Goal: Task Accomplishment & Management: Use online tool/utility

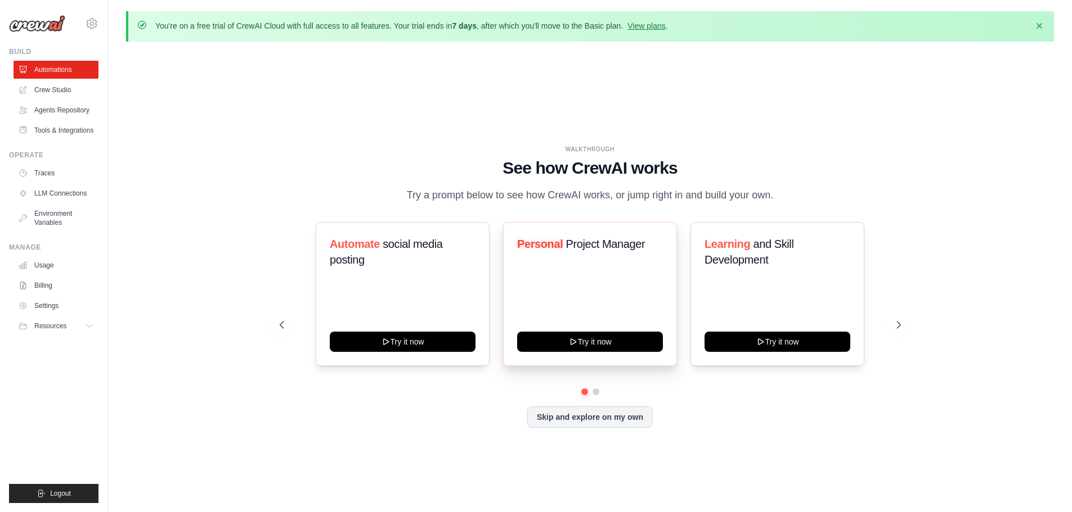
click at [582, 244] on span "Project Manager" at bounding box center [604, 244] width 79 height 12
click at [899, 328] on icon at bounding box center [899, 325] width 11 height 11
click at [898, 321] on icon at bounding box center [899, 325] width 11 height 11
click at [49, 104] on link "Agents Repository" at bounding box center [57, 110] width 85 height 18
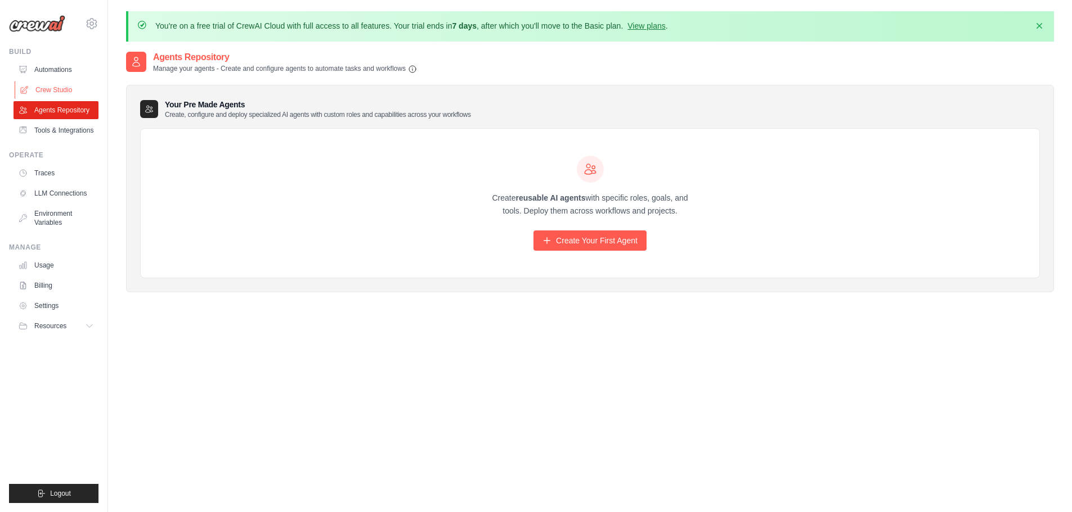
click at [49, 93] on link "Crew Studio" at bounding box center [57, 90] width 85 height 18
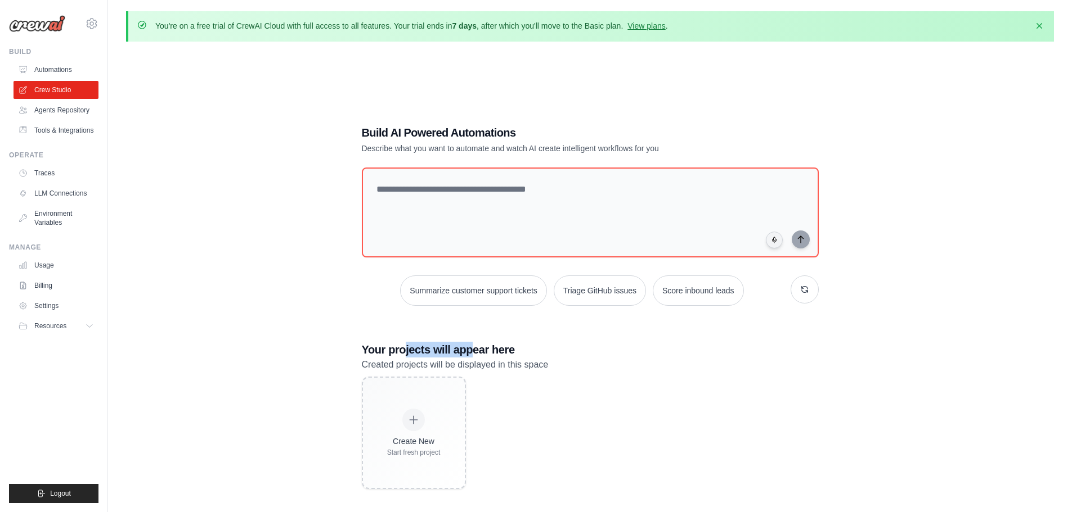
drag, startPoint x: 461, startPoint y: 350, endPoint x: 474, endPoint y: 351, distance: 13.0
click at [473, 351] on h3 "Your projects will appear here" at bounding box center [590, 350] width 457 height 16
click at [474, 351] on h3 "Your projects will appear here" at bounding box center [590, 350] width 457 height 16
click at [47, 70] on link "Automations" at bounding box center [57, 70] width 85 height 18
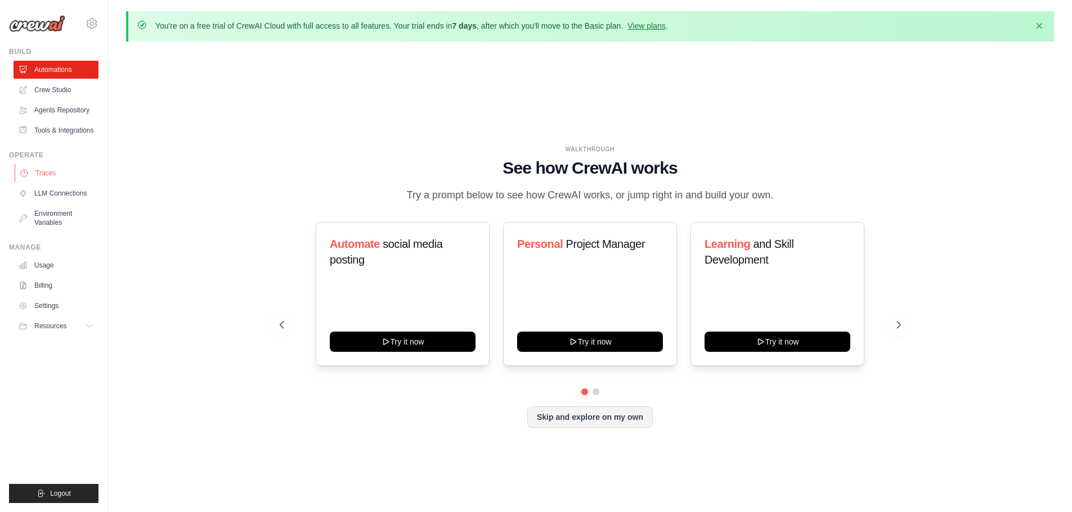
click at [52, 169] on link "Traces" at bounding box center [57, 173] width 85 height 18
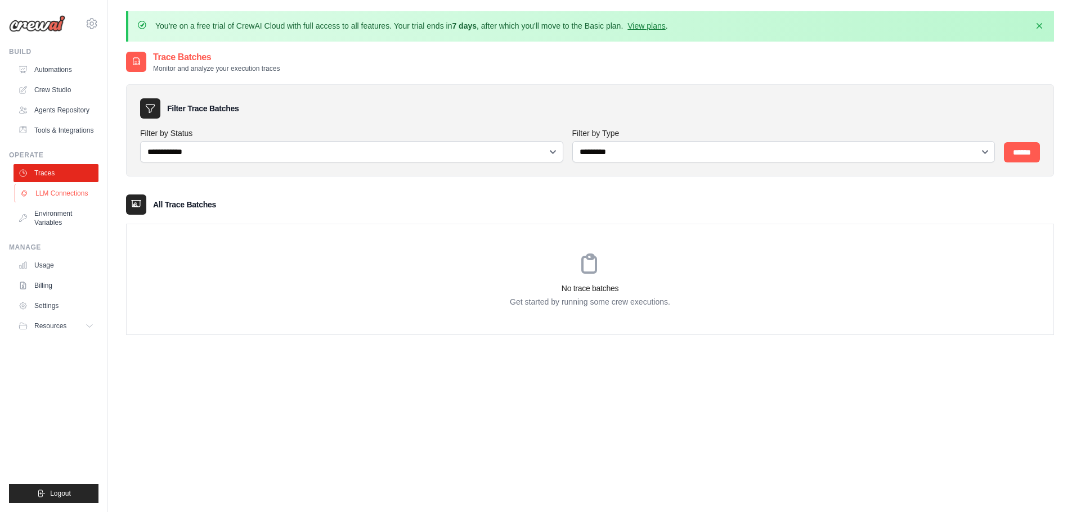
click at [52, 192] on link "LLM Connections" at bounding box center [57, 194] width 85 height 18
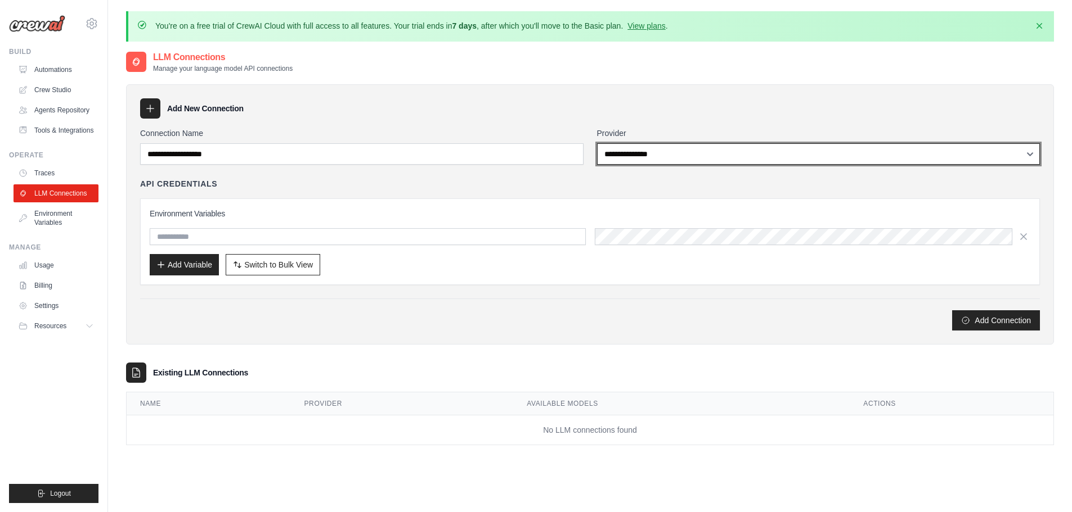
click at [726, 155] on select "**********" at bounding box center [818, 153] width 443 height 21
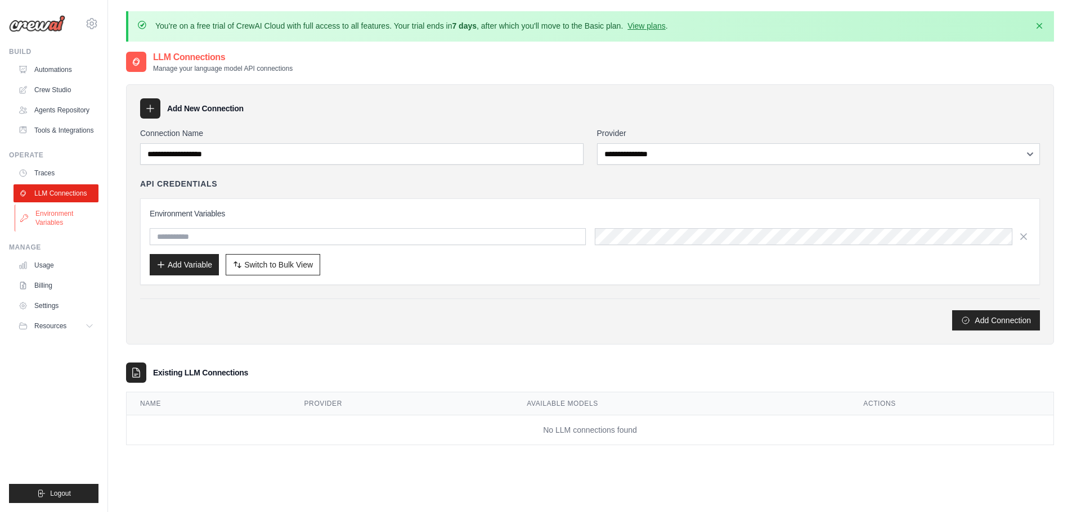
click at [48, 219] on link "Environment Variables" at bounding box center [57, 218] width 85 height 27
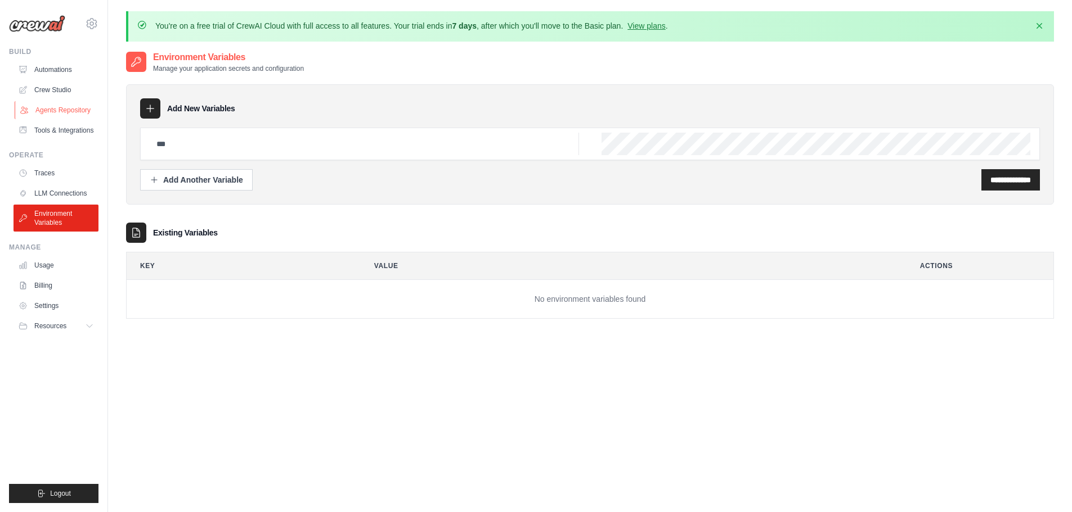
click at [52, 110] on link "Agents Repository" at bounding box center [57, 110] width 85 height 18
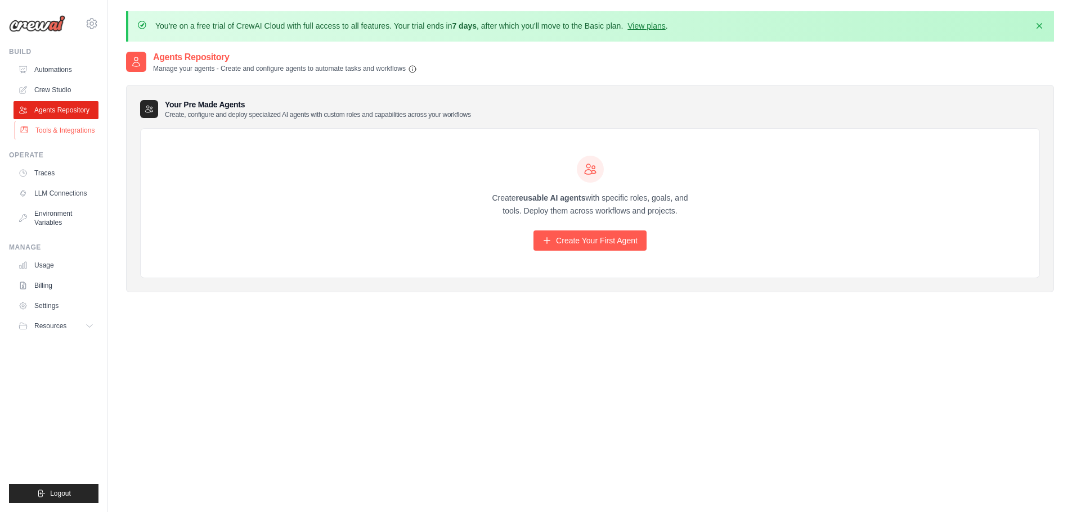
click at [52, 136] on link "Tools & Integrations" at bounding box center [57, 131] width 85 height 18
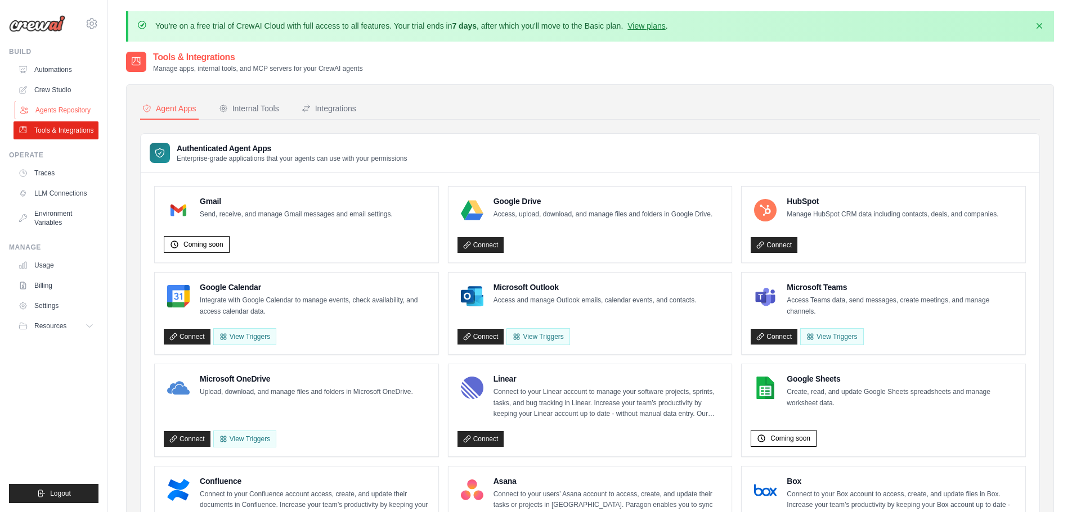
click at [64, 105] on link "Agents Repository" at bounding box center [57, 110] width 85 height 18
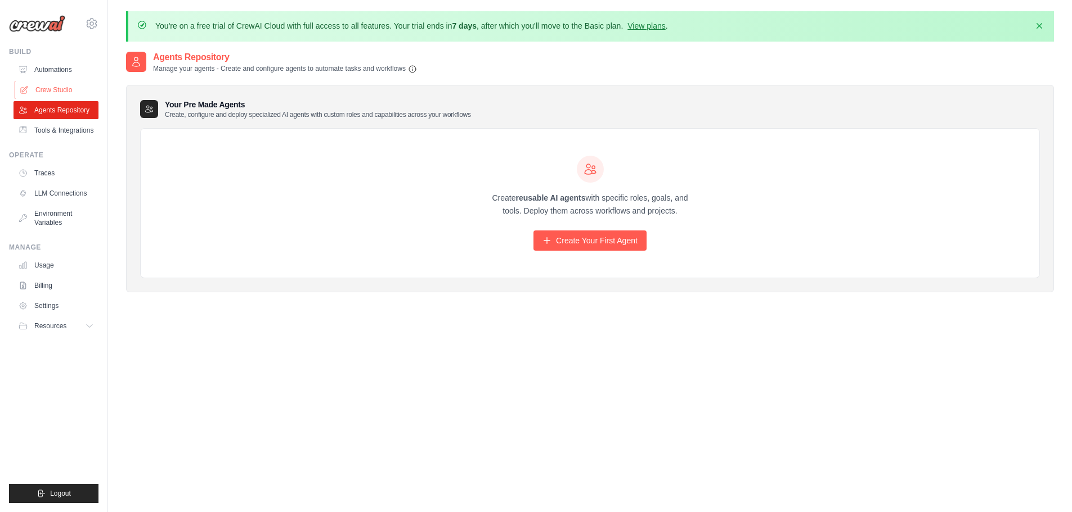
click at [63, 83] on link "Crew Studio" at bounding box center [57, 90] width 85 height 18
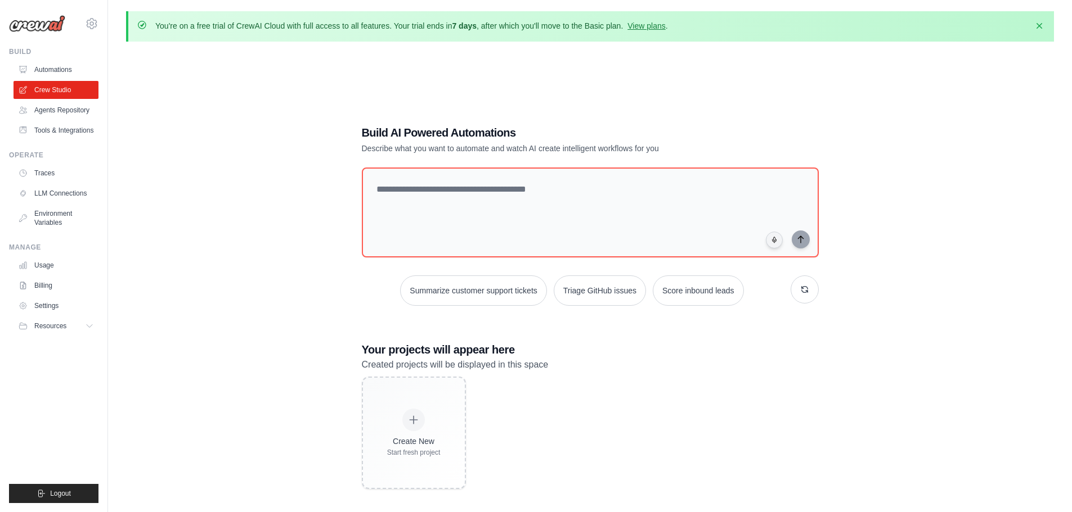
click at [53, 110] on link "Agents Repository" at bounding box center [56, 110] width 85 height 18
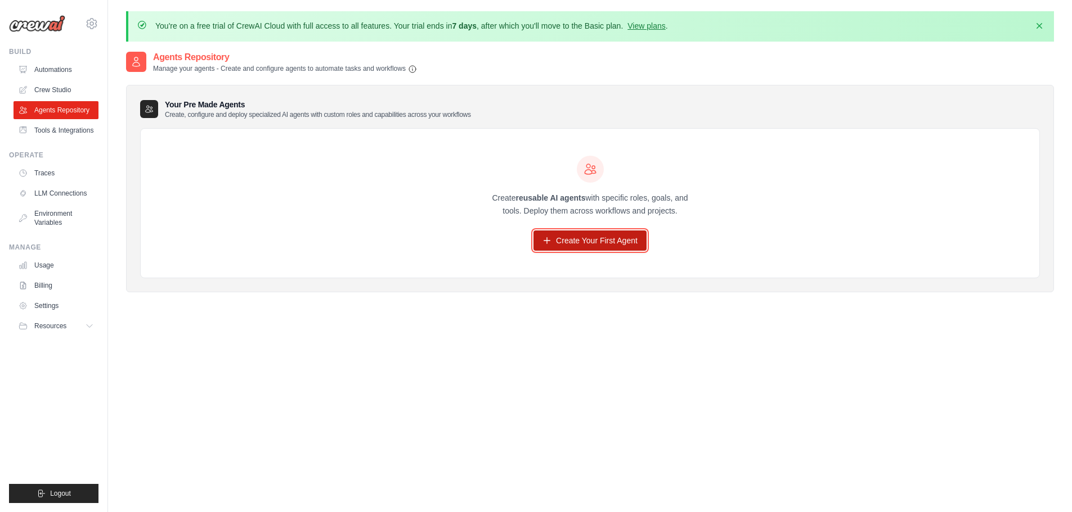
click at [596, 250] on link "Create Your First Agent" at bounding box center [589, 241] width 113 height 20
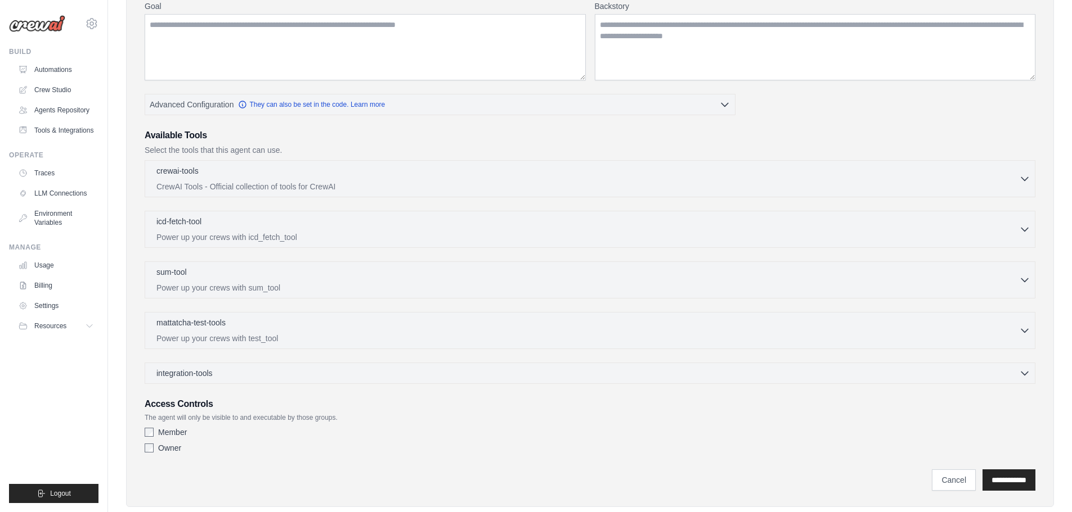
scroll to position [216, 0]
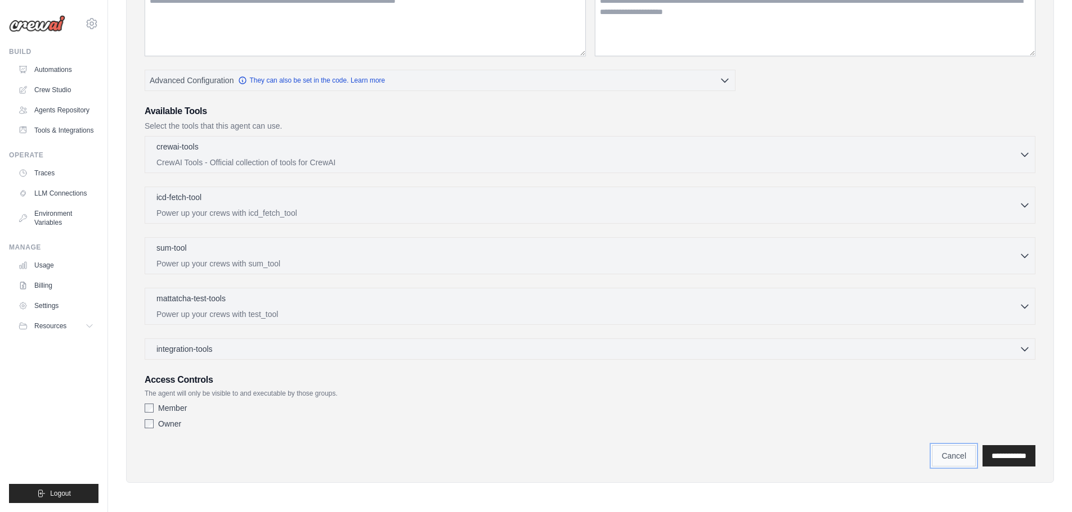
click at [932, 461] on link "Cancel" at bounding box center [954, 456] width 44 height 21
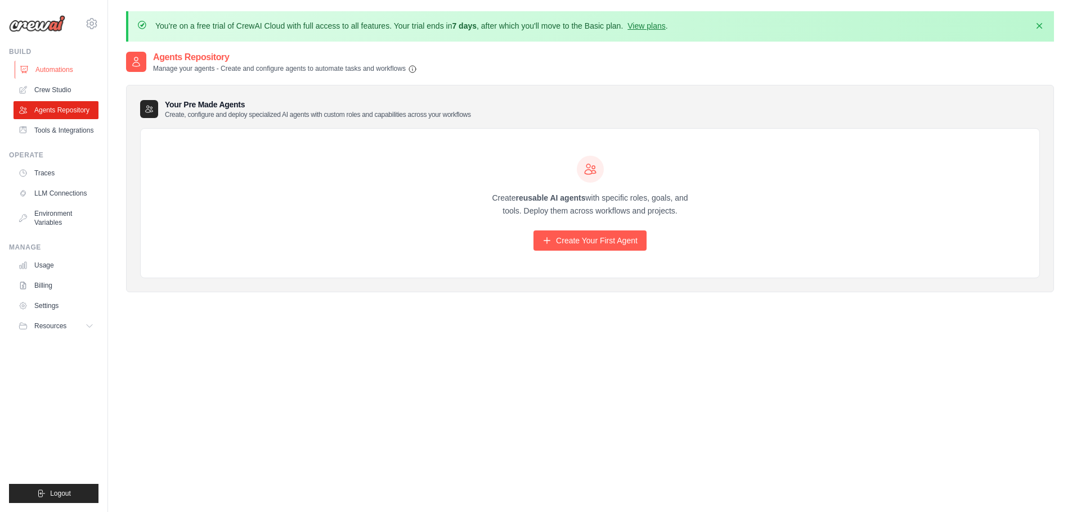
click at [43, 66] on link "Automations" at bounding box center [57, 70] width 85 height 18
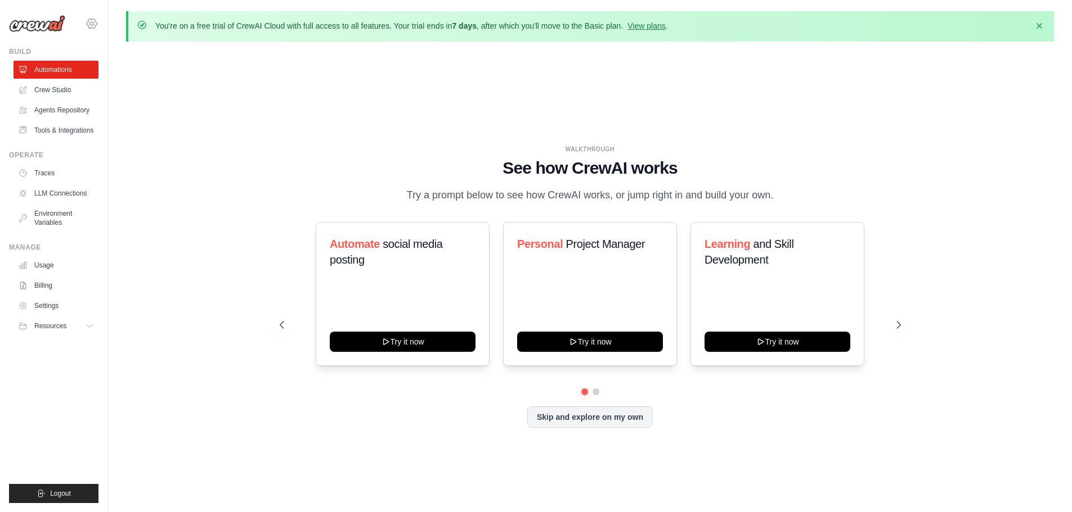
click at [91, 19] on icon at bounding box center [92, 24] width 10 height 10
click at [151, 137] on div "WALKTHROUGH See how CrewAI works Try a prompt below to see how CrewAI works, or…" at bounding box center [590, 296] width 928 height 490
click at [94, 26] on icon at bounding box center [92, 24] width 14 height 14
click at [143, 142] on div "WALKTHROUGH See how CrewAI works Try a prompt below to see how CrewAI works, or…" at bounding box center [590, 296] width 928 height 490
click at [53, 89] on link "Crew Studio" at bounding box center [57, 90] width 85 height 18
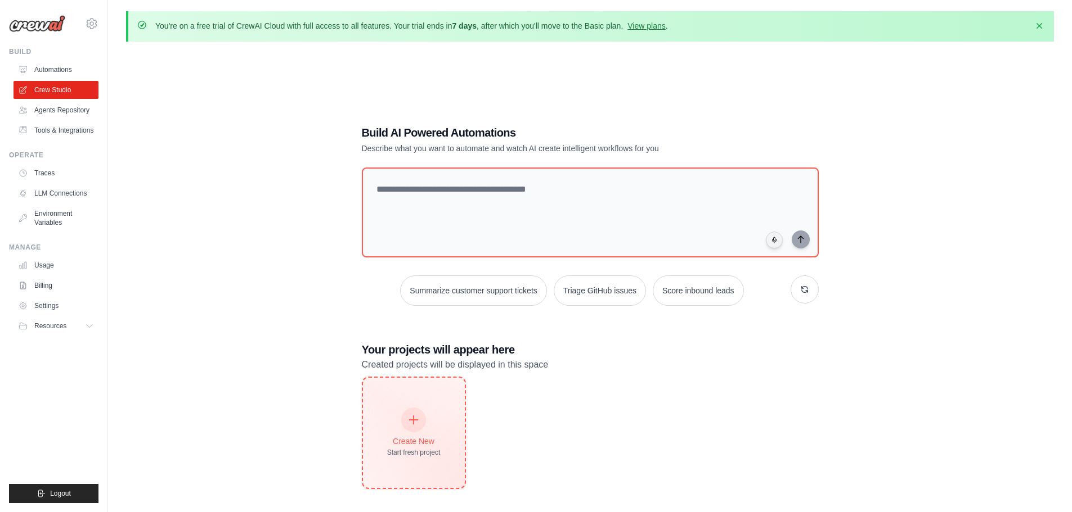
click at [422, 442] on div "Create New" at bounding box center [413, 441] width 53 height 11
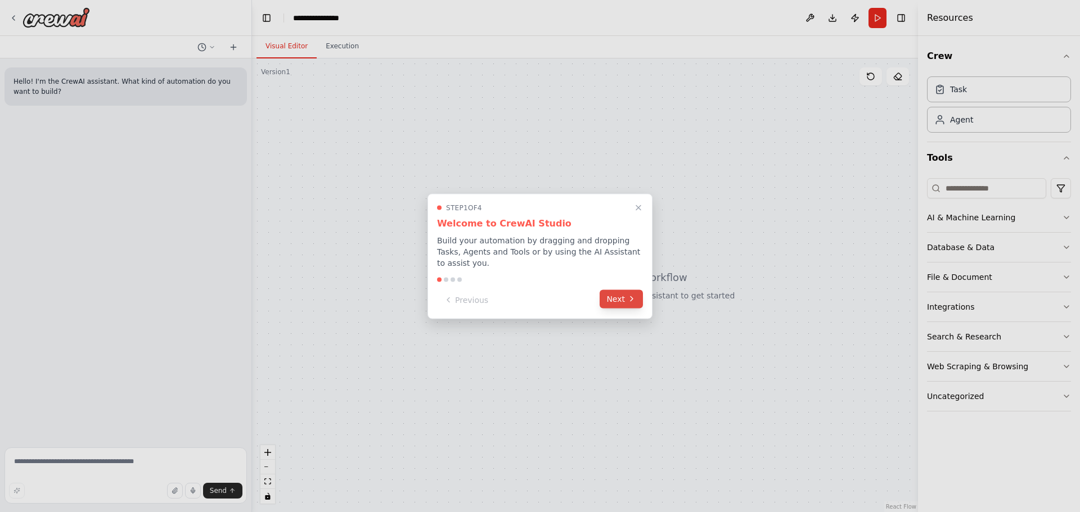
click at [622, 297] on button "Next" at bounding box center [621, 299] width 43 height 19
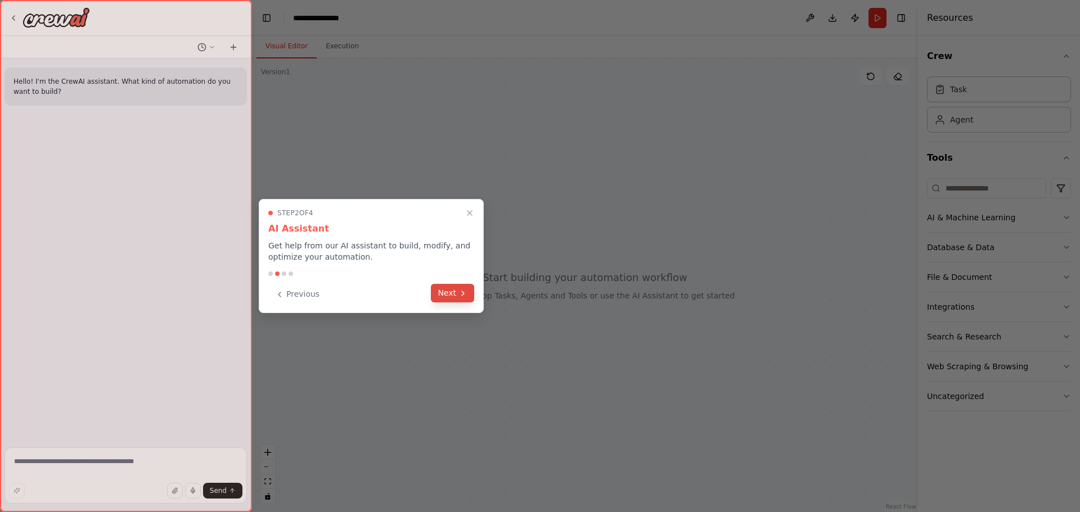
click at [452, 289] on button "Next" at bounding box center [452, 293] width 43 height 19
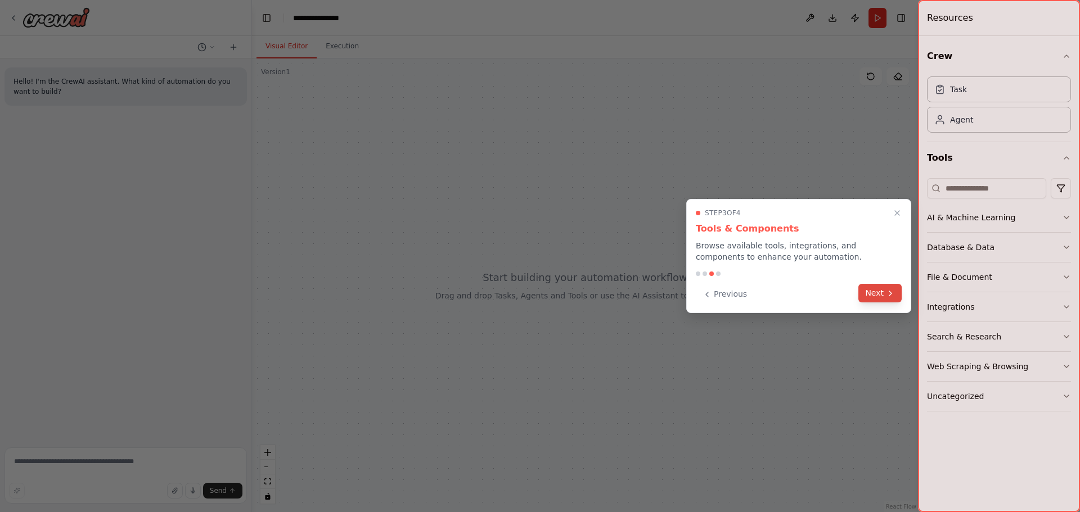
click at [887, 290] on icon at bounding box center [890, 293] width 9 height 9
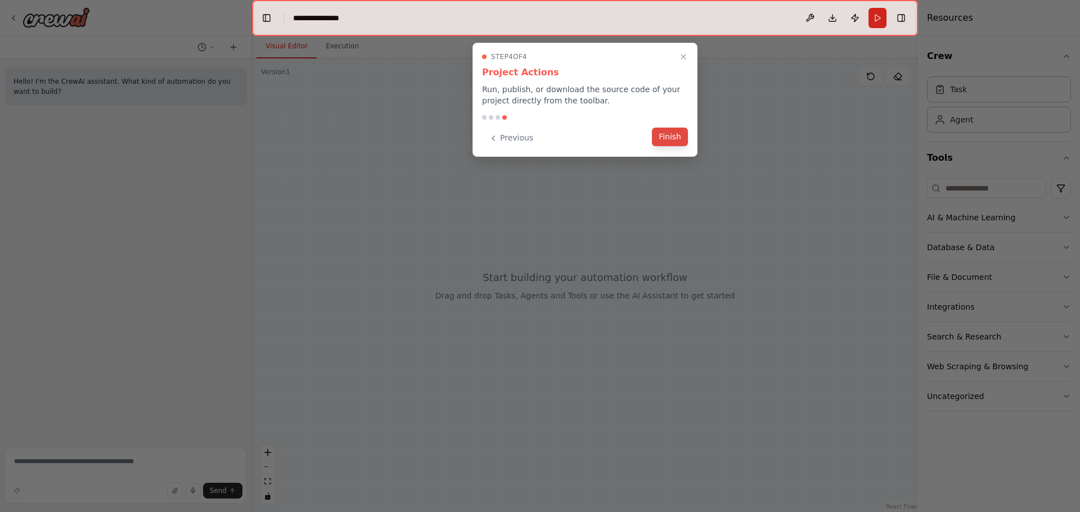
click at [666, 141] on button "Finish" at bounding box center [670, 137] width 36 height 19
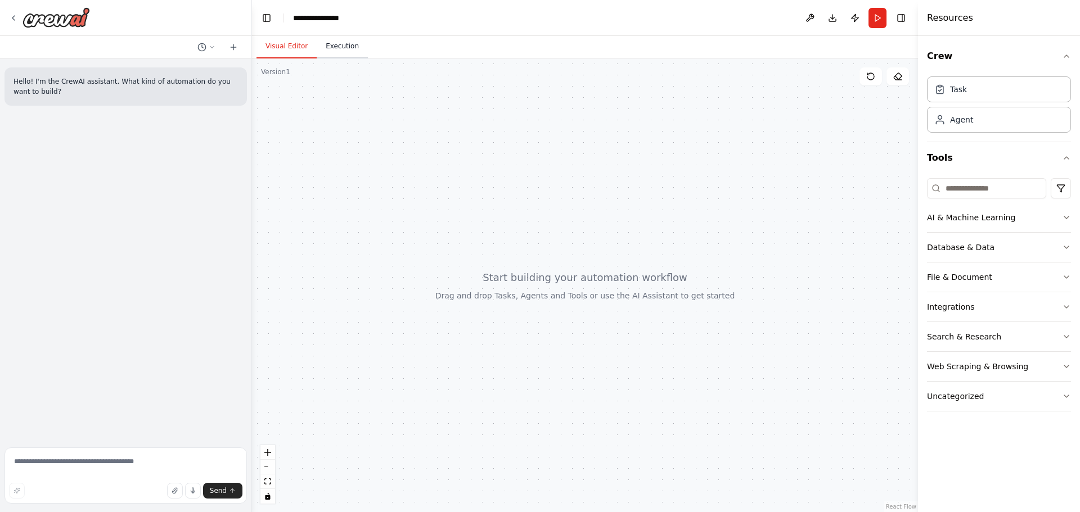
click at [331, 52] on button "Execution" at bounding box center [342, 47] width 51 height 24
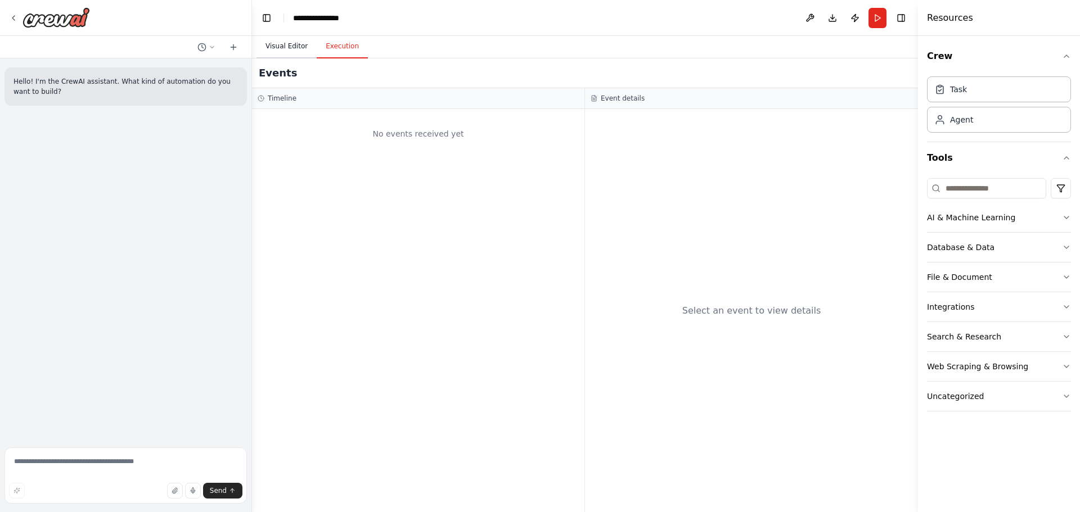
click at [286, 49] on button "Visual Editor" at bounding box center [287, 47] width 60 height 24
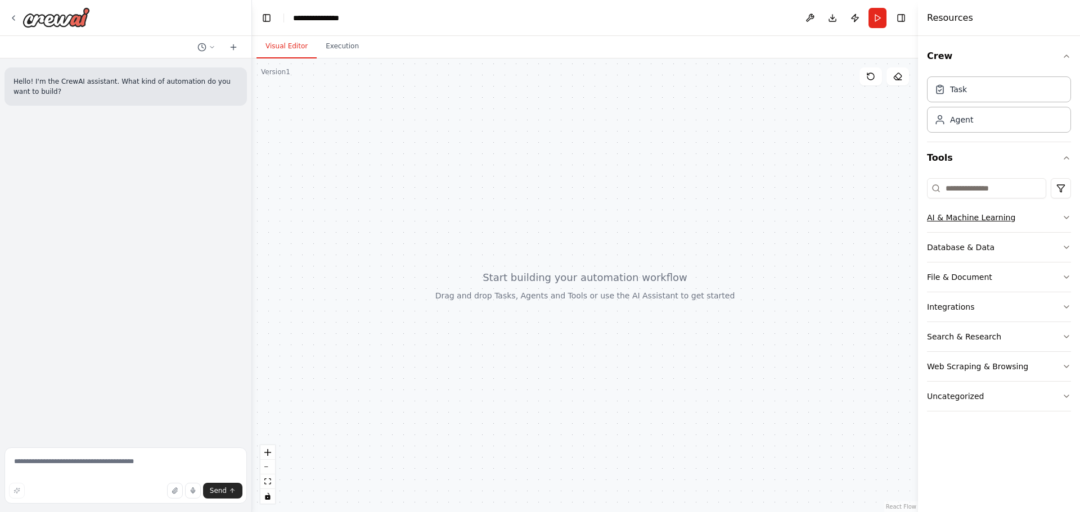
click at [1066, 214] on icon "button" at bounding box center [1066, 217] width 9 height 9
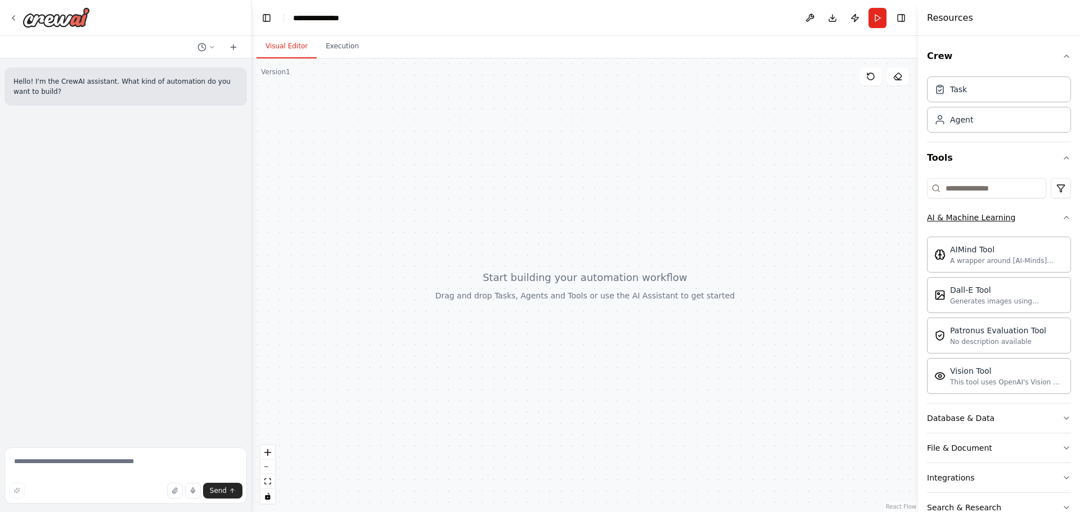
click at [1062, 215] on icon "button" at bounding box center [1066, 217] width 9 height 9
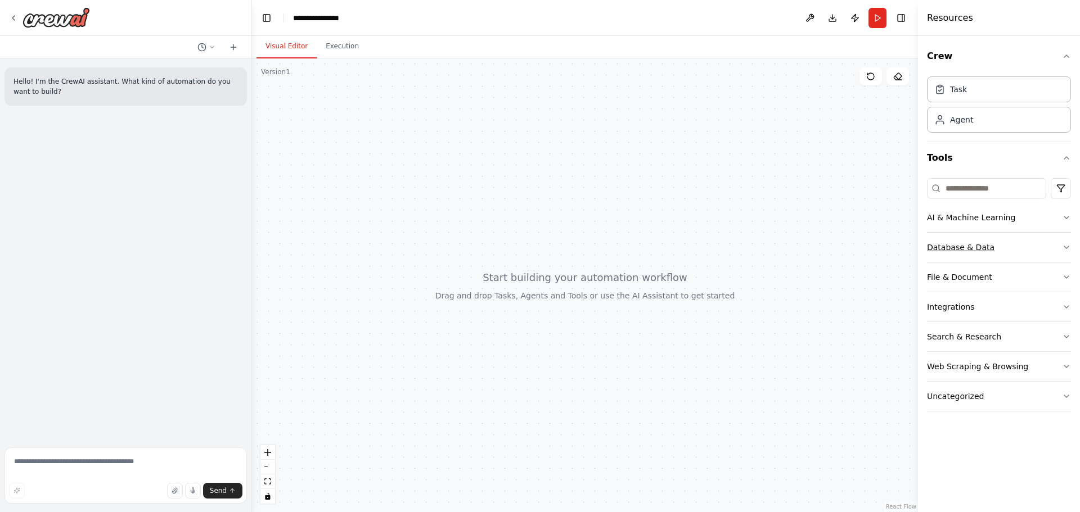
click at [1038, 244] on button "Database & Data" at bounding box center [999, 247] width 144 height 29
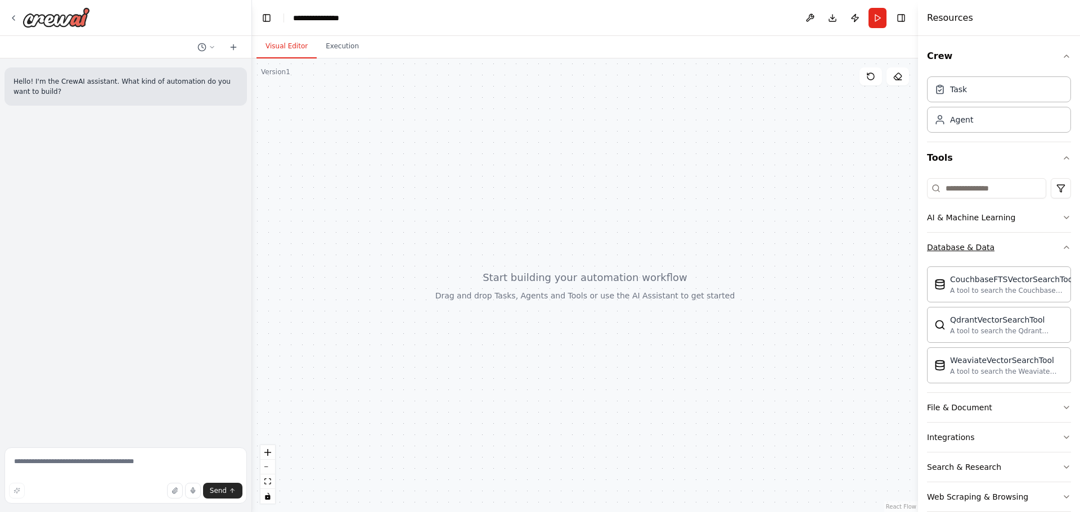
click at [1062, 249] on icon "button" at bounding box center [1066, 247] width 9 height 9
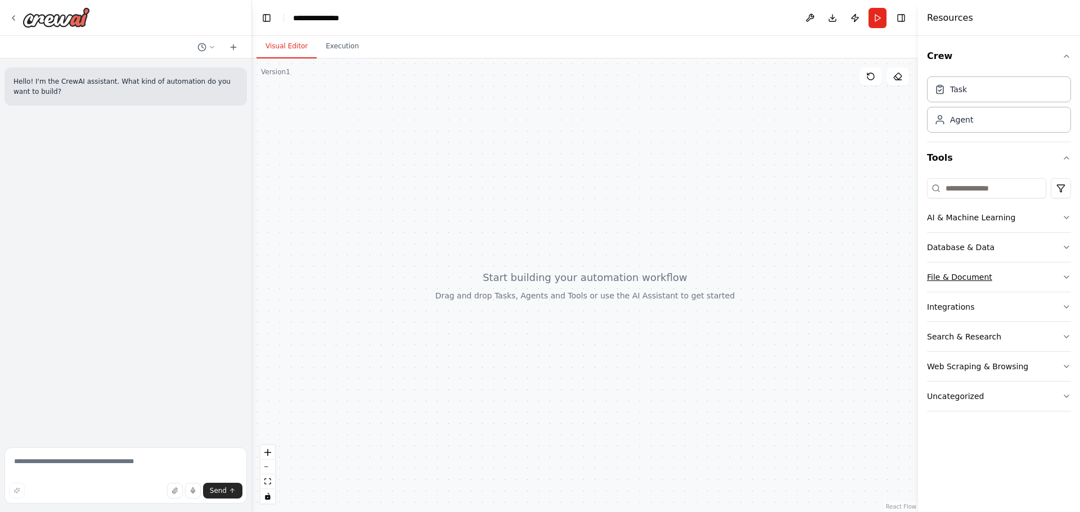
click at [982, 285] on button "File & Document" at bounding box center [999, 277] width 144 height 29
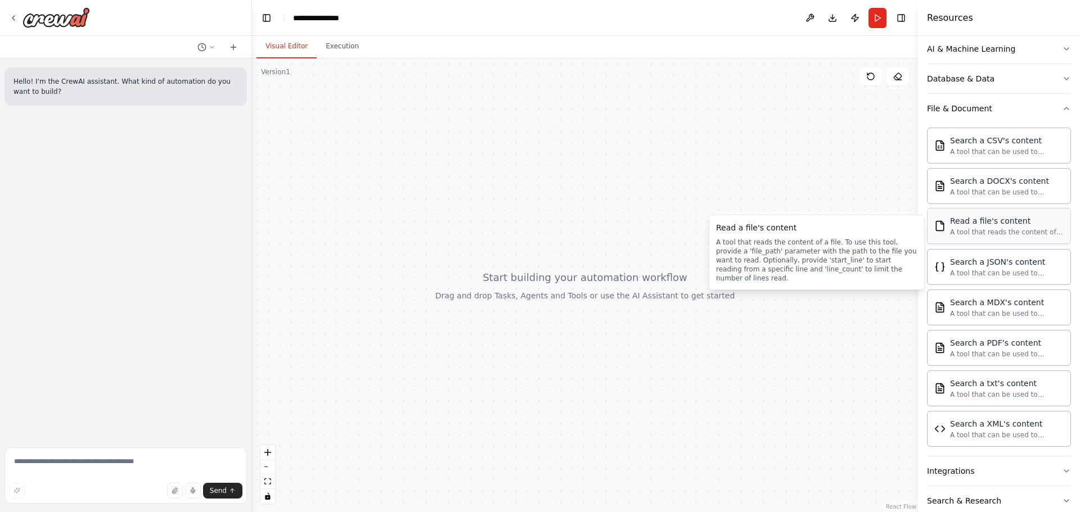
scroll to position [113, 0]
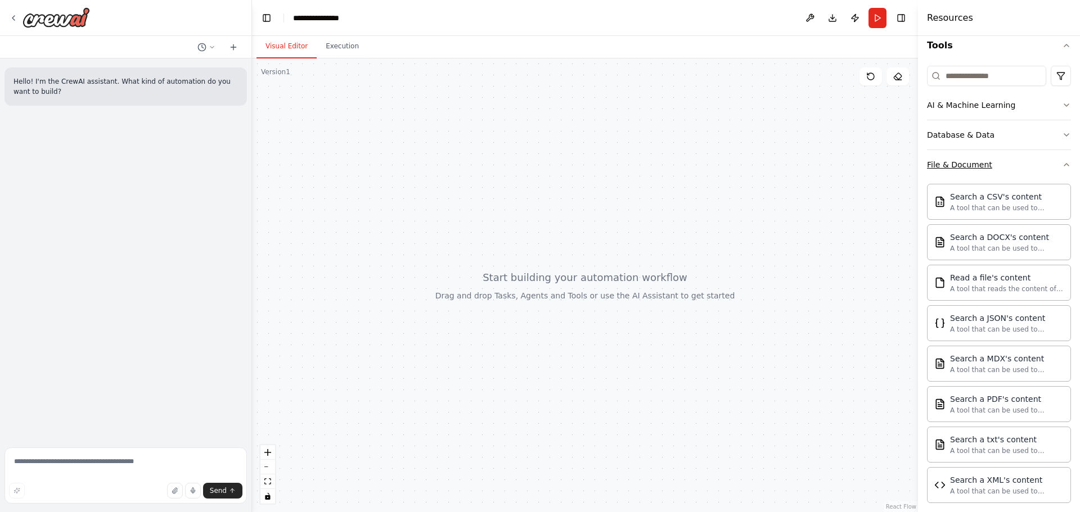
click at [1062, 167] on icon "button" at bounding box center [1066, 164] width 9 height 9
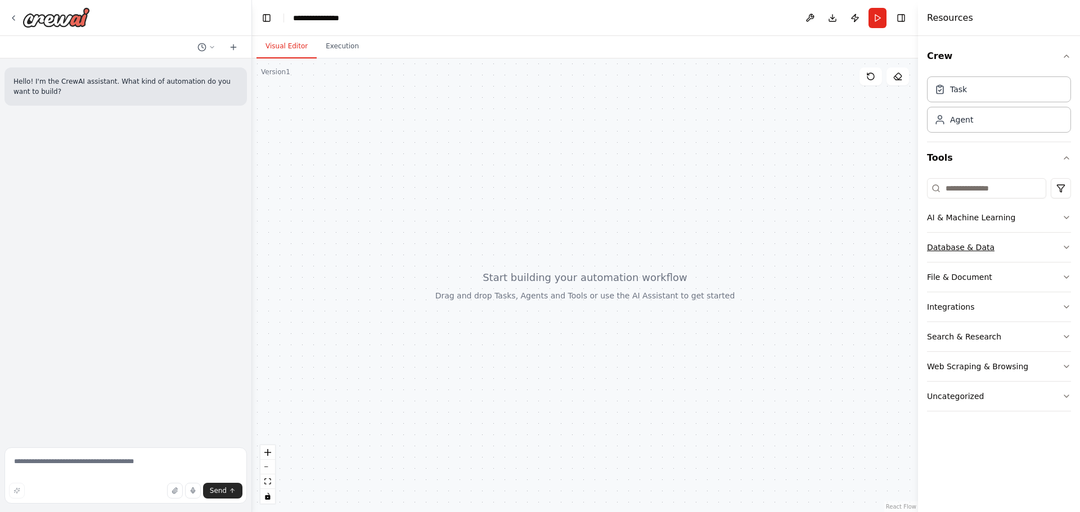
click at [1044, 245] on button "Database & Data" at bounding box center [999, 247] width 144 height 29
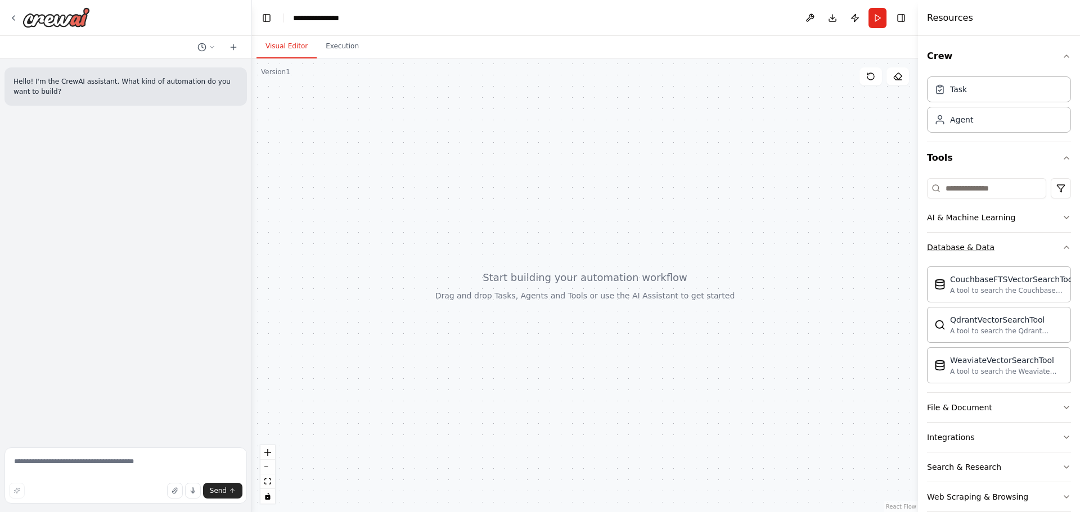
click at [1044, 245] on button "Database & Data" at bounding box center [999, 247] width 144 height 29
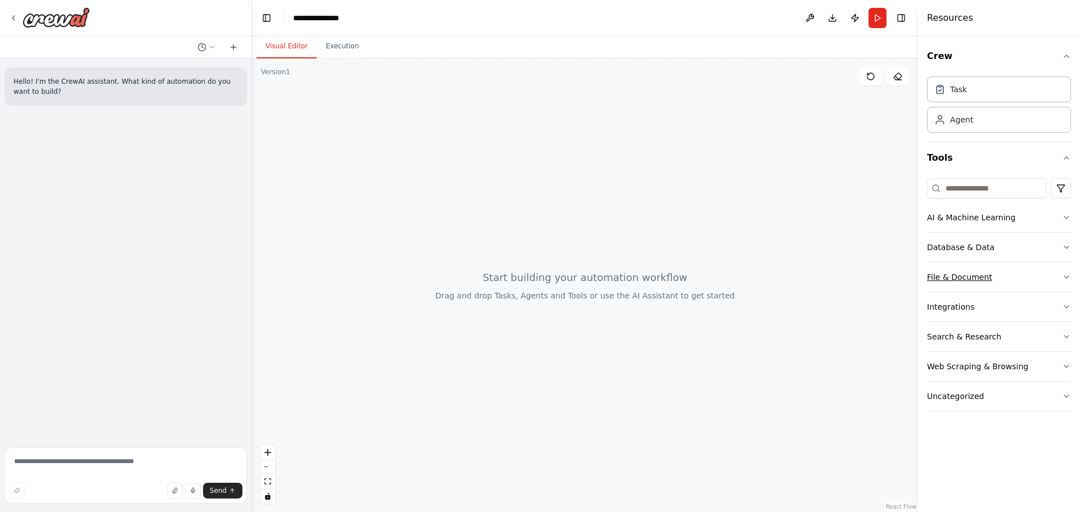
click at [1033, 263] on button "File & Document" at bounding box center [999, 277] width 144 height 29
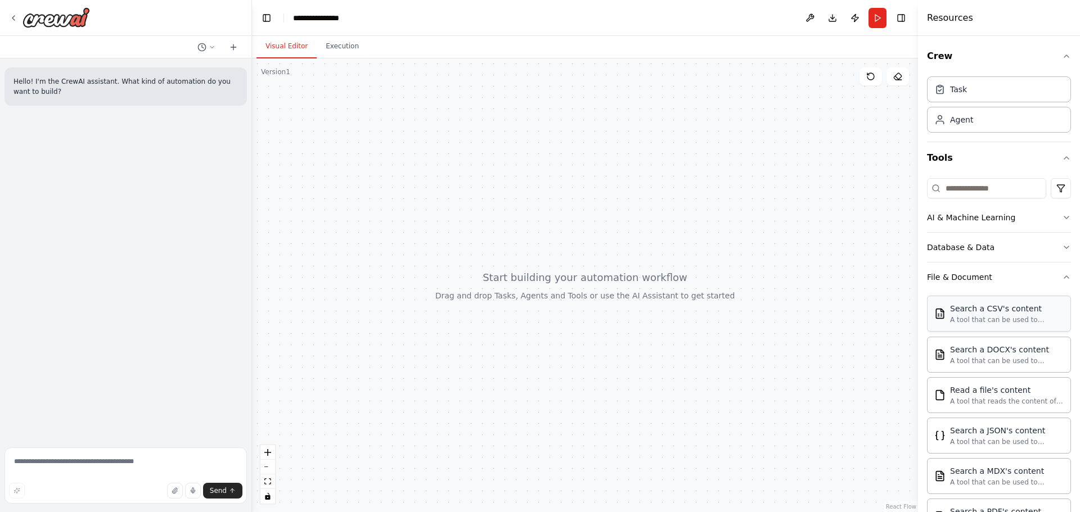
click at [1011, 313] on div "Search a CSV's content" at bounding box center [1007, 308] width 114 height 11
click at [600, 287] on div at bounding box center [585, 286] width 666 height 454
drag, startPoint x: 390, startPoint y: 180, endPoint x: 563, endPoint y: 273, distance: 196.3
click at [563, 273] on div at bounding box center [585, 286] width 666 height 454
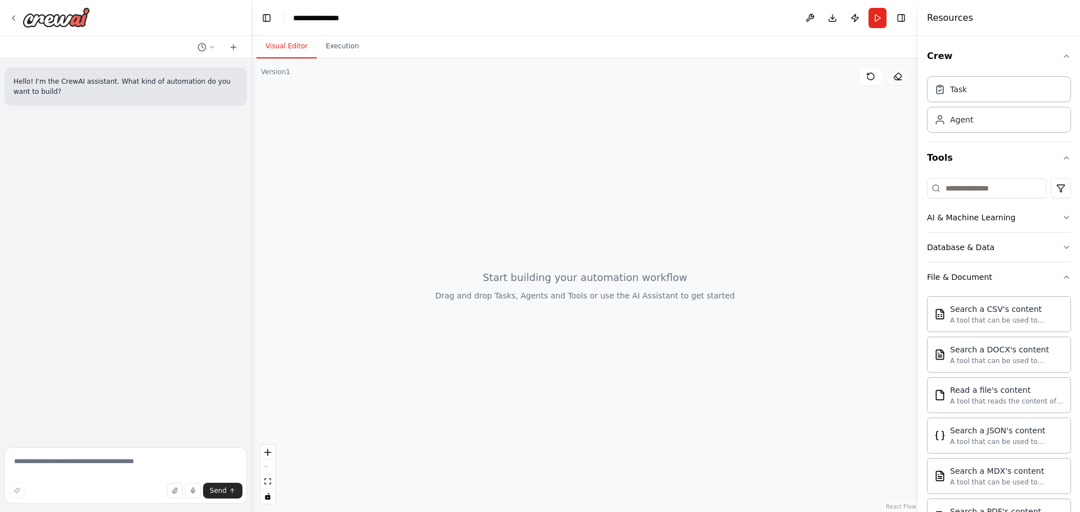
click at [901, 79] on icon at bounding box center [897, 76] width 9 height 9
click at [1042, 317] on div "A tool that can be used to semantic search a query from a CSV's content." at bounding box center [1007, 320] width 114 height 9
click at [1028, 315] on div "Search a CSV's content A tool that can be used to semantic search a query from …" at bounding box center [1007, 313] width 114 height 21
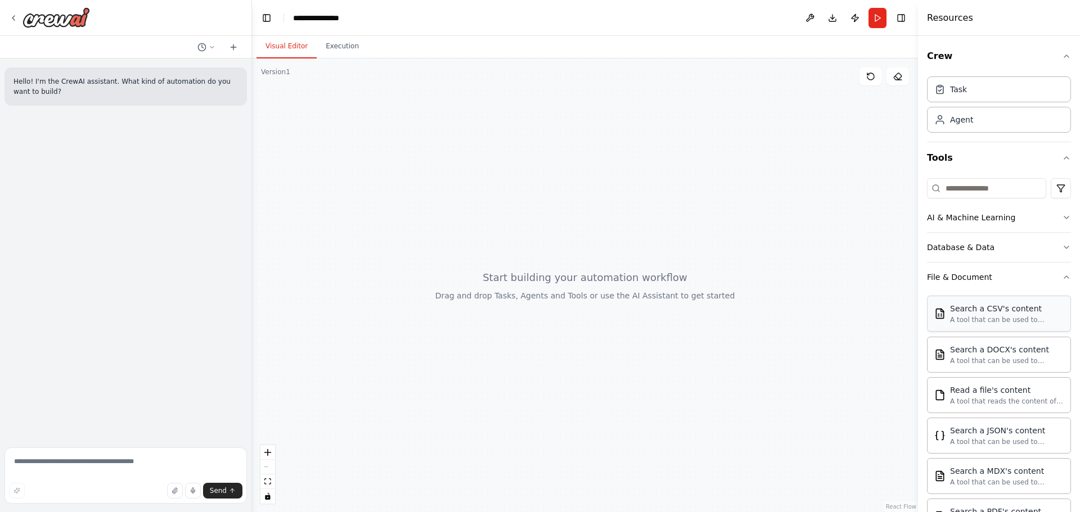
click at [986, 305] on div "Search a CSV's content" at bounding box center [1007, 308] width 114 height 11
click at [985, 305] on div "Search a CSV's content" at bounding box center [1007, 308] width 114 height 11
click at [959, 390] on div "Read a file's content" at bounding box center [1007, 389] width 114 height 11
click at [964, 123] on div "Agent" at bounding box center [961, 119] width 23 height 11
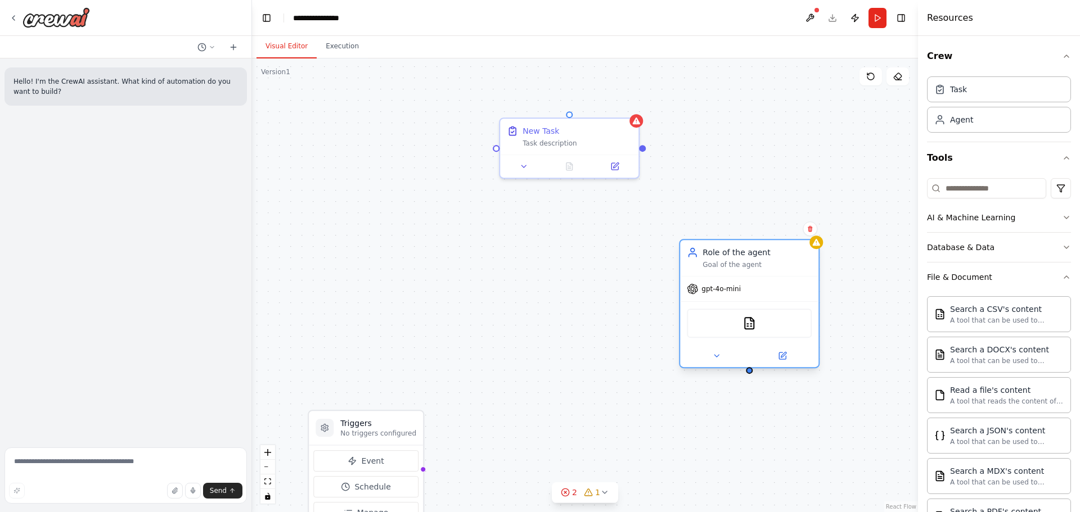
drag, startPoint x: 738, startPoint y: 269, endPoint x: 691, endPoint y: 237, distance: 56.2
click at [703, 247] on div "Role of the agent Goal of the agent" at bounding box center [757, 258] width 109 height 23
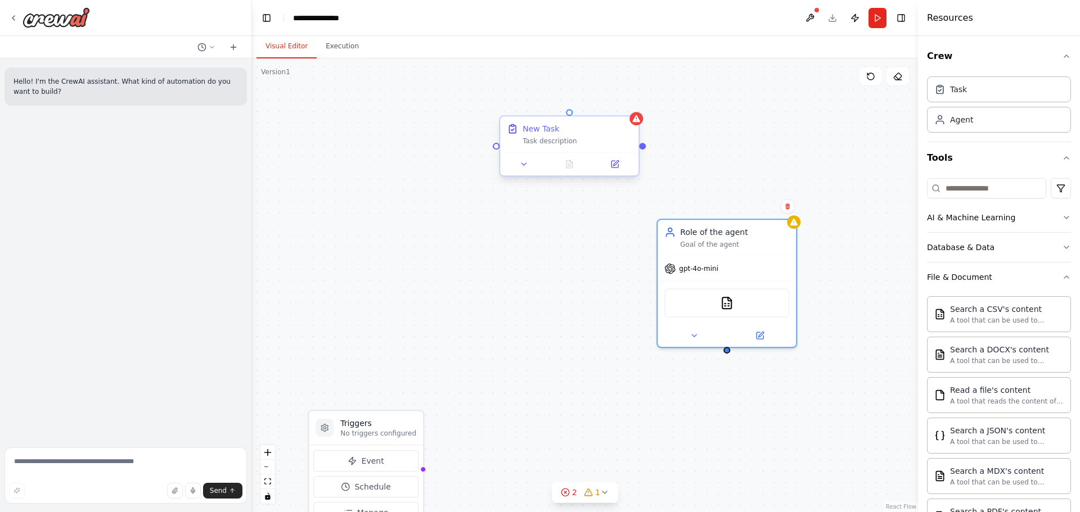
click at [587, 125] on div "New Task" at bounding box center [577, 128] width 109 height 11
drag, startPoint x: 587, startPoint y: 125, endPoint x: 533, endPoint y: 127, distance: 54.0
click at [533, 127] on div "New Task" at bounding box center [541, 128] width 37 height 11
click at [896, 79] on icon at bounding box center [897, 76] width 9 height 9
click at [613, 164] on icon at bounding box center [615, 164] width 7 height 7
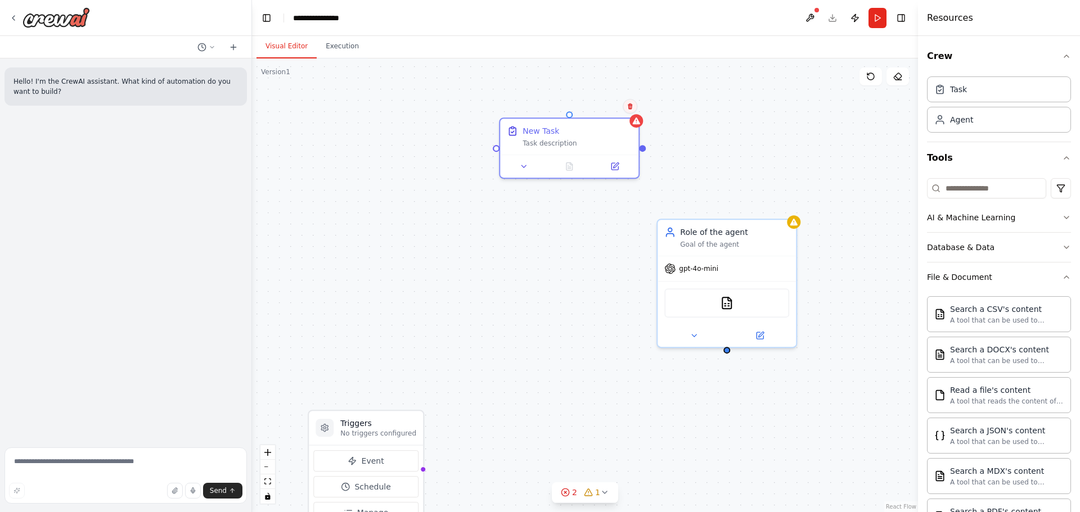
click at [632, 107] on icon at bounding box center [630, 106] width 7 height 7
click at [630, 106] on icon at bounding box center [629, 107] width 5 height 6
click at [603, 104] on button "Confirm" at bounding box center [598, 107] width 40 height 14
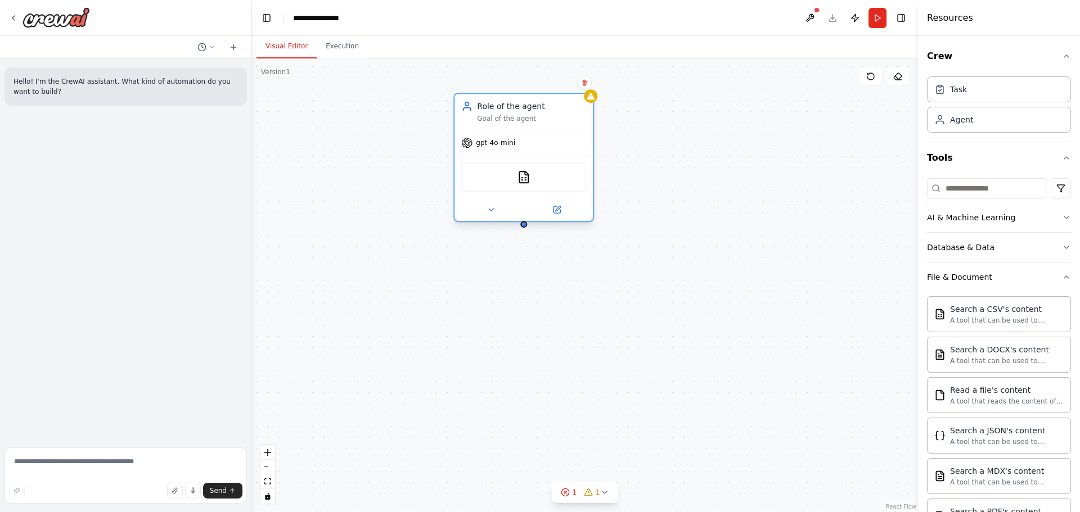
drag, startPoint x: 687, startPoint y: 234, endPoint x: 470, endPoint y: 100, distance: 254.9
click at [477, 101] on div "Role of the agent" at bounding box center [531, 106] width 109 height 11
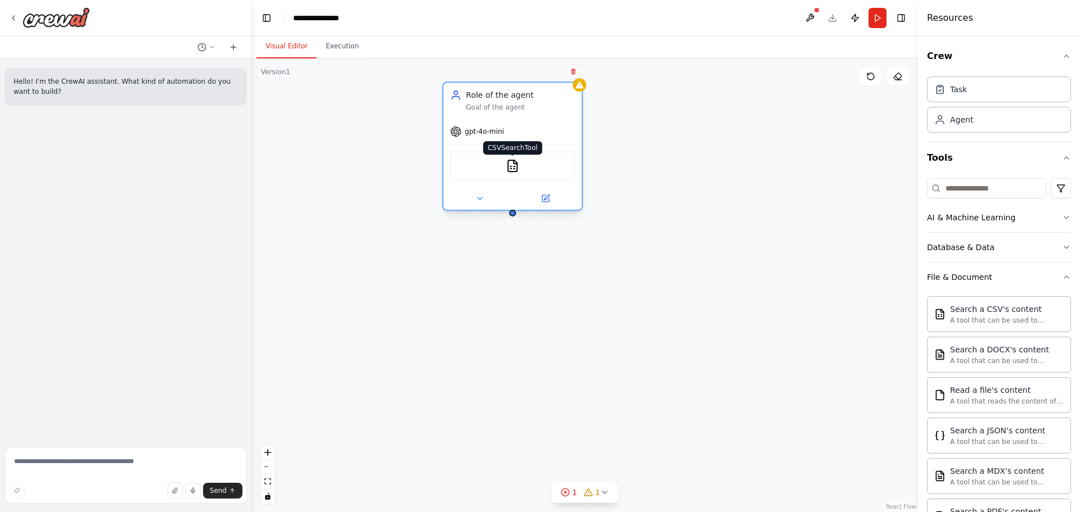
click at [507, 169] on img at bounding box center [513, 166] width 14 height 14
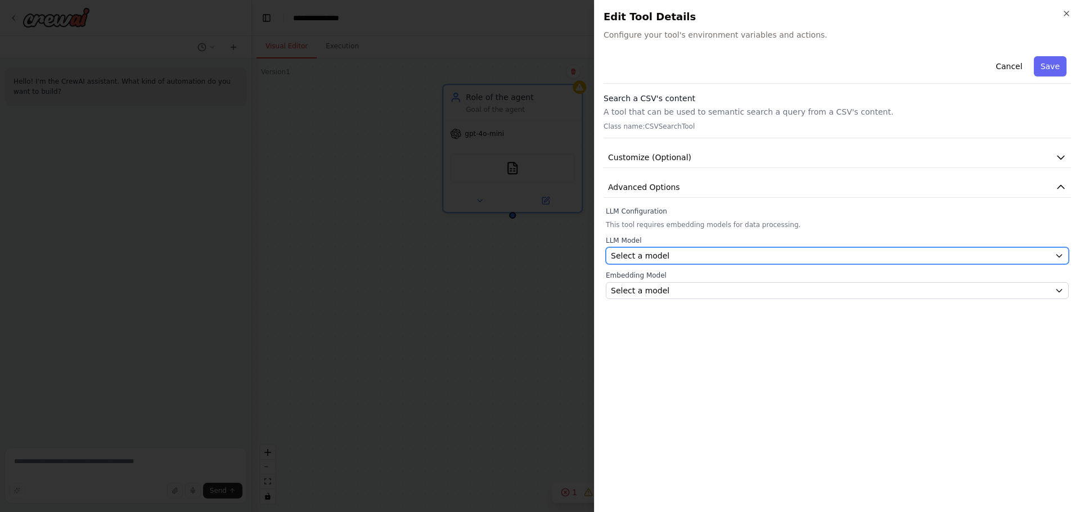
click at [727, 262] on button "Select a model" at bounding box center [837, 256] width 463 height 17
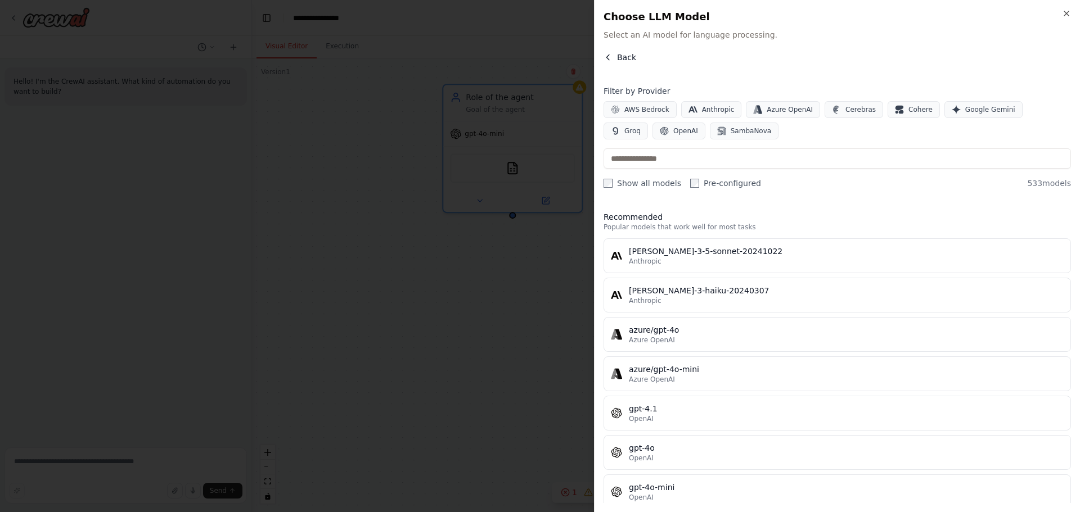
click at [610, 55] on icon "button" at bounding box center [608, 57] width 9 height 9
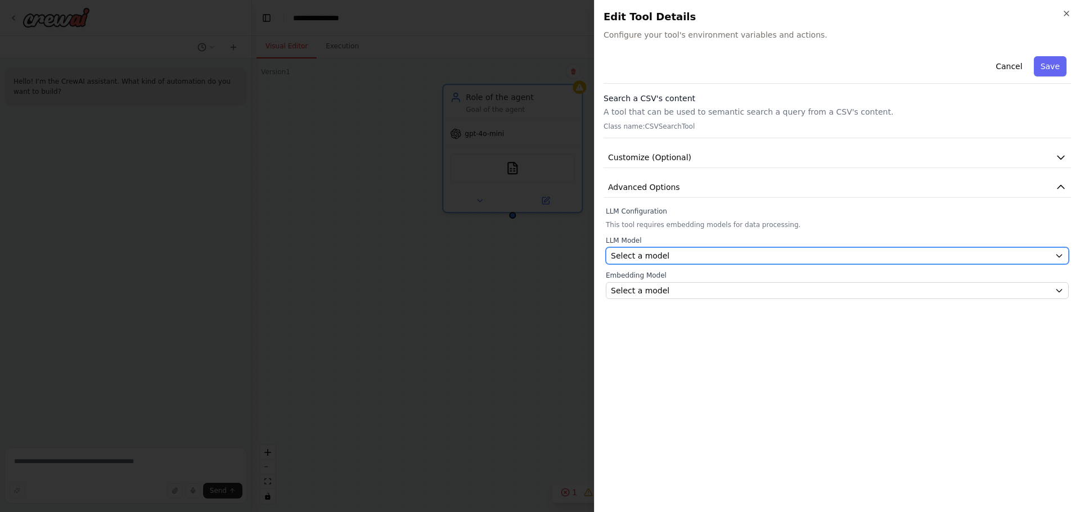
click at [640, 253] on span "Select a model" at bounding box center [640, 255] width 59 height 11
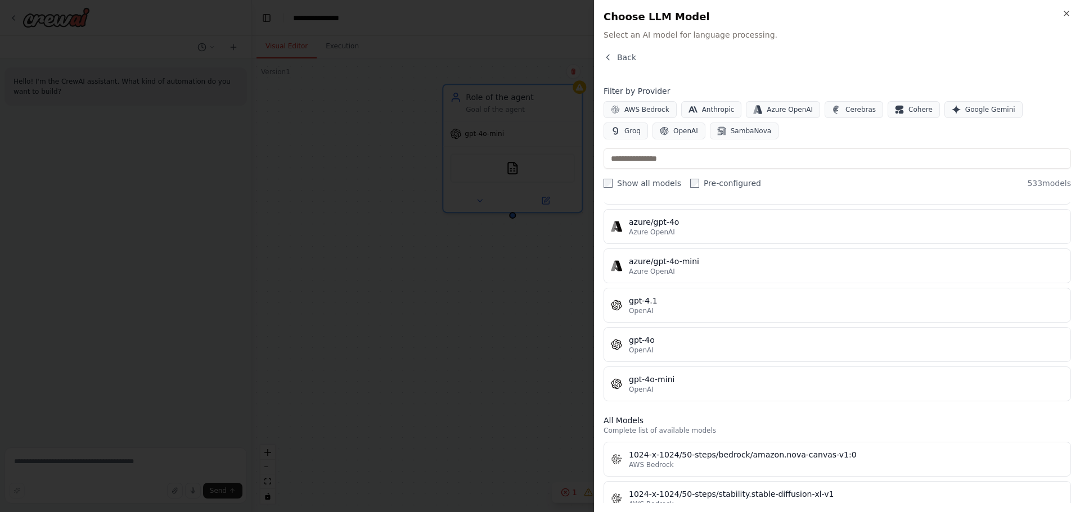
scroll to position [113, 0]
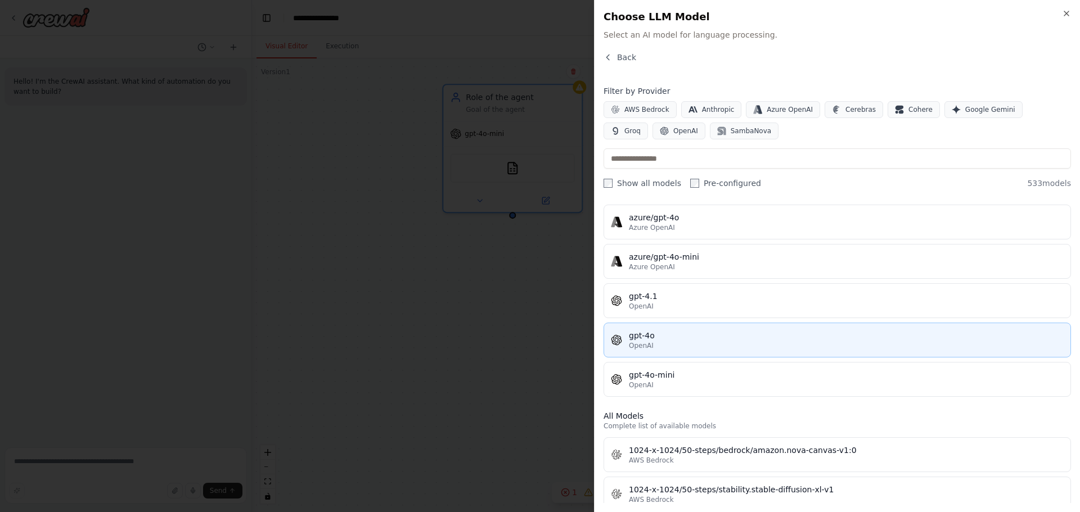
click at [673, 334] on div "gpt-4o" at bounding box center [846, 335] width 435 height 11
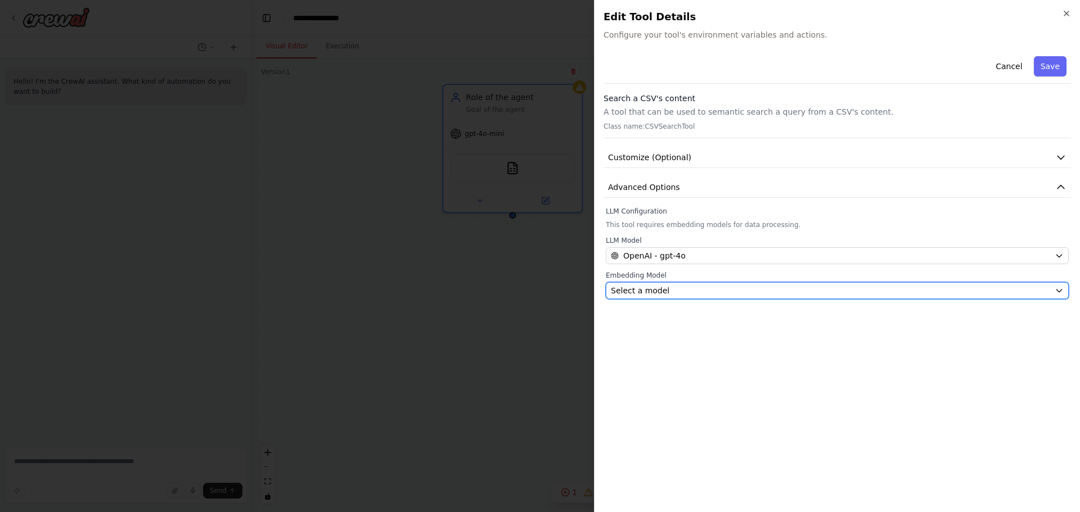
click at [660, 296] on span "Select a model" at bounding box center [640, 290] width 59 height 11
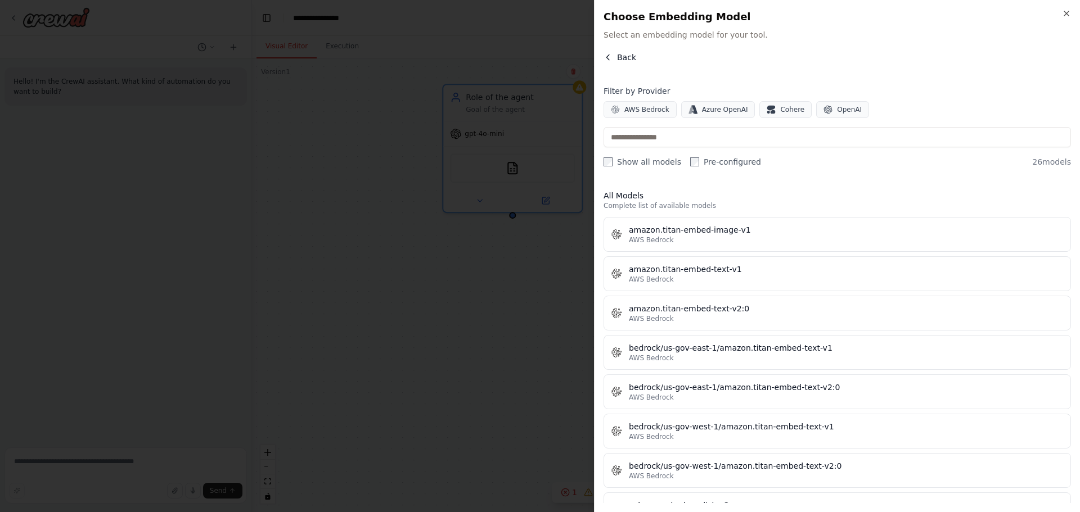
click at [621, 60] on span "Back" at bounding box center [626, 57] width 19 height 11
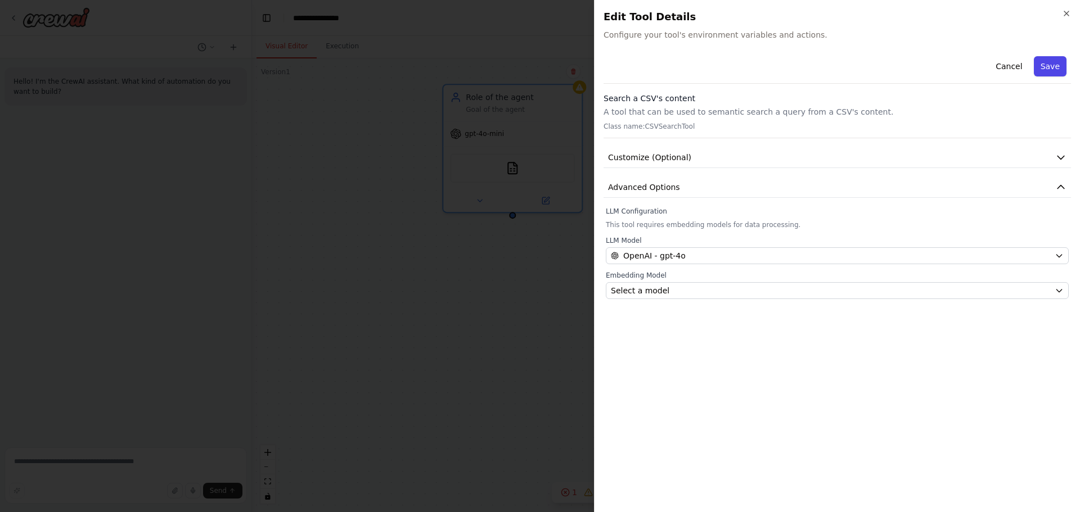
click at [1049, 68] on button "Save" at bounding box center [1050, 66] width 33 height 20
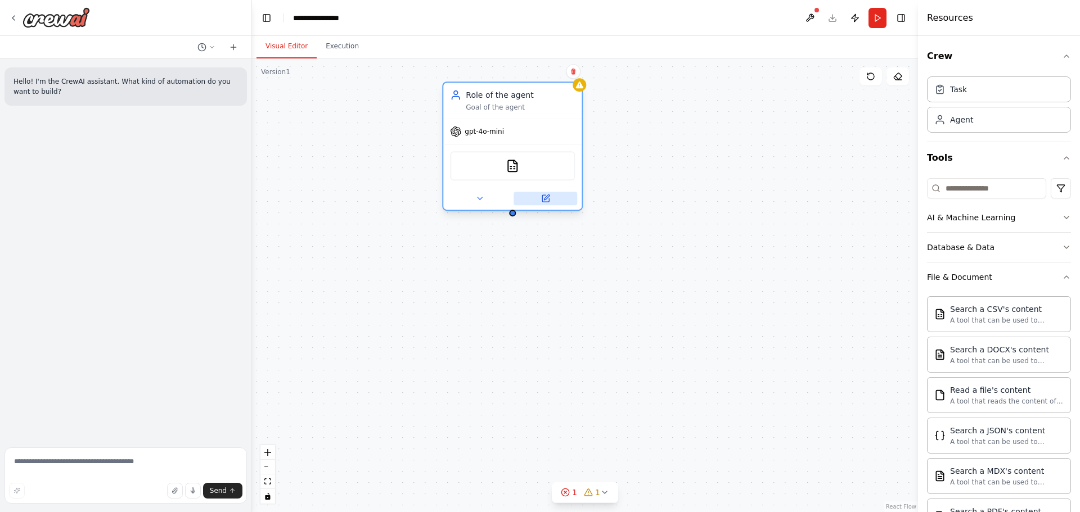
click at [547, 200] on icon at bounding box center [545, 198] width 7 height 7
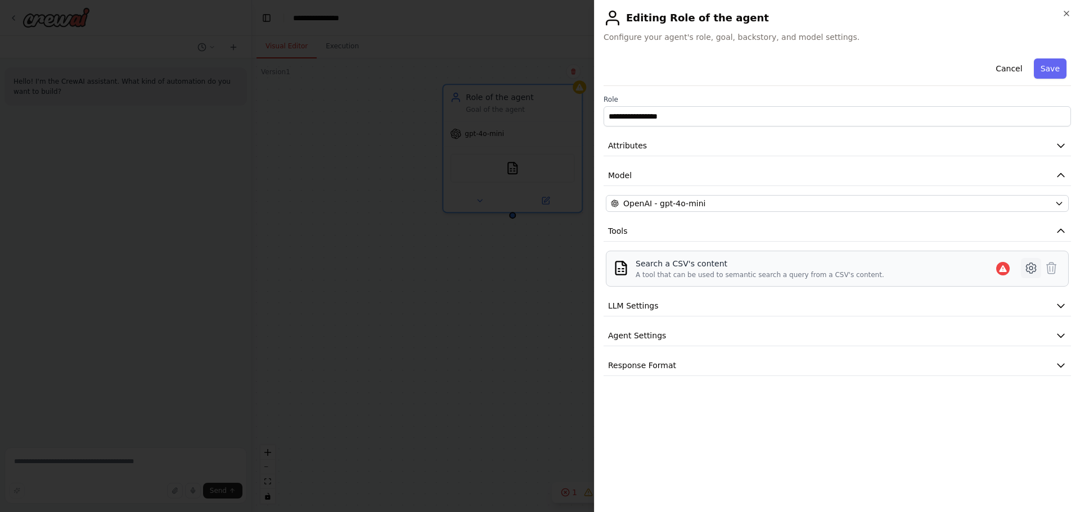
click at [1036, 267] on icon at bounding box center [1031, 268] width 10 height 10
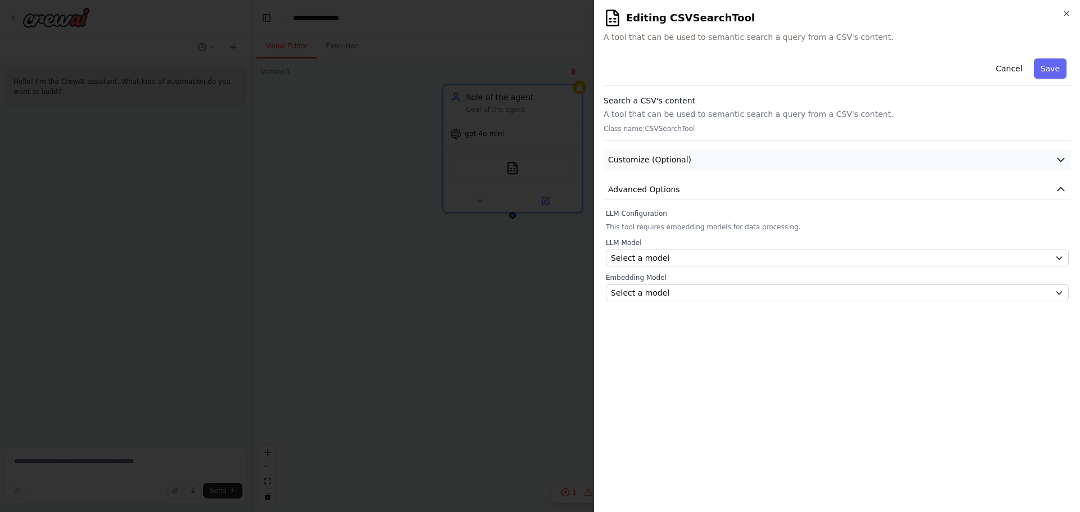
click at [645, 153] on button "Customize (Optional)" at bounding box center [837, 160] width 467 height 21
click at [645, 159] on span "Customize (Optional)" at bounding box center [649, 159] width 83 height 11
click at [645, 192] on span "Advanced Options" at bounding box center [644, 189] width 72 height 11
click at [1064, 69] on button "Save" at bounding box center [1050, 69] width 33 height 20
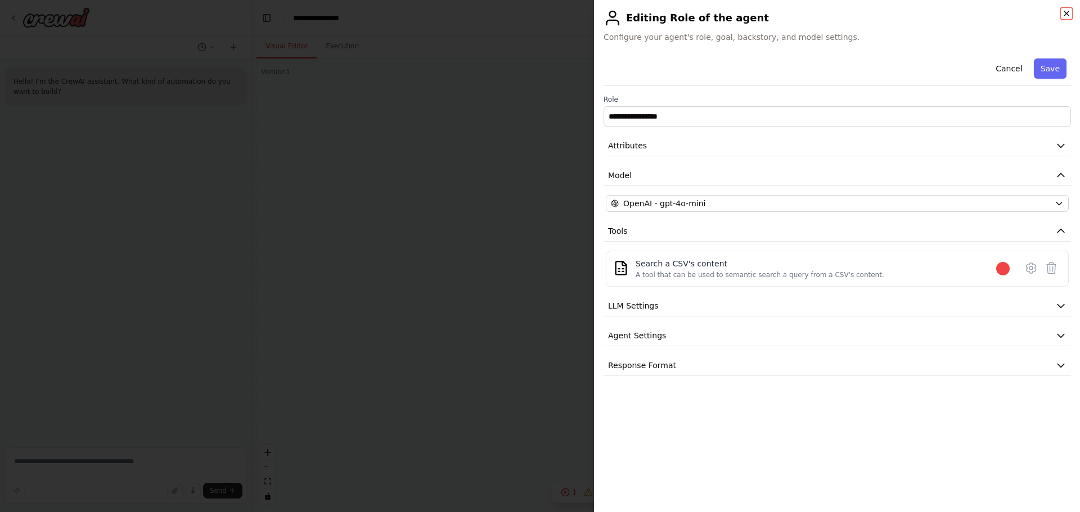
click at [1069, 15] on icon "button" at bounding box center [1066, 13] width 9 height 9
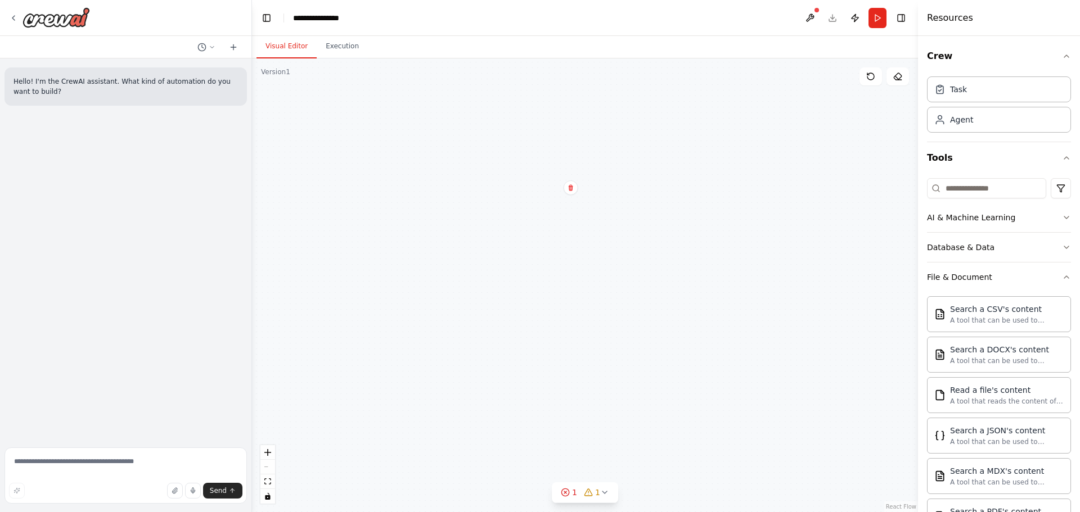
drag, startPoint x: 519, startPoint y: 187, endPoint x: 571, endPoint y: 223, distance: 63.8
click at [571, 223] on div "Role of the agent Goal of the agent gpt-4o-mini CSVSearchTool" at bounding box center [585, 286] width 666 height 454
click at [872, 77] on icon at bounding box center [870, 76] width 9 height 9
click at [334, 45] on button "Execution" at bounding box center [342, 47] width 51 height 24
click at [289, 48] on button "Visual Editor" at bounding box center [287, 47] width 60 height 24
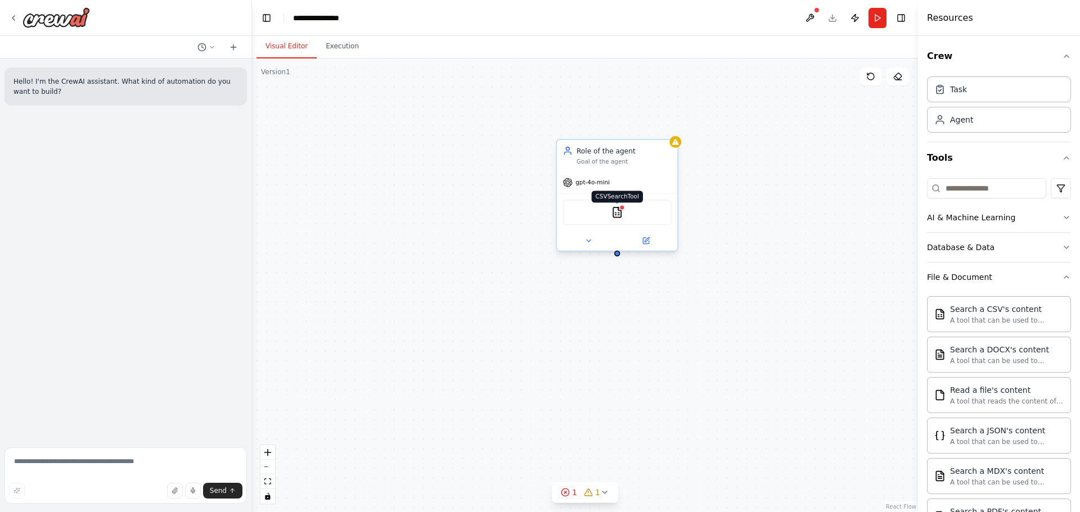
click at [620, 213] on img at bounding box center [618, 212] width 12 height 12
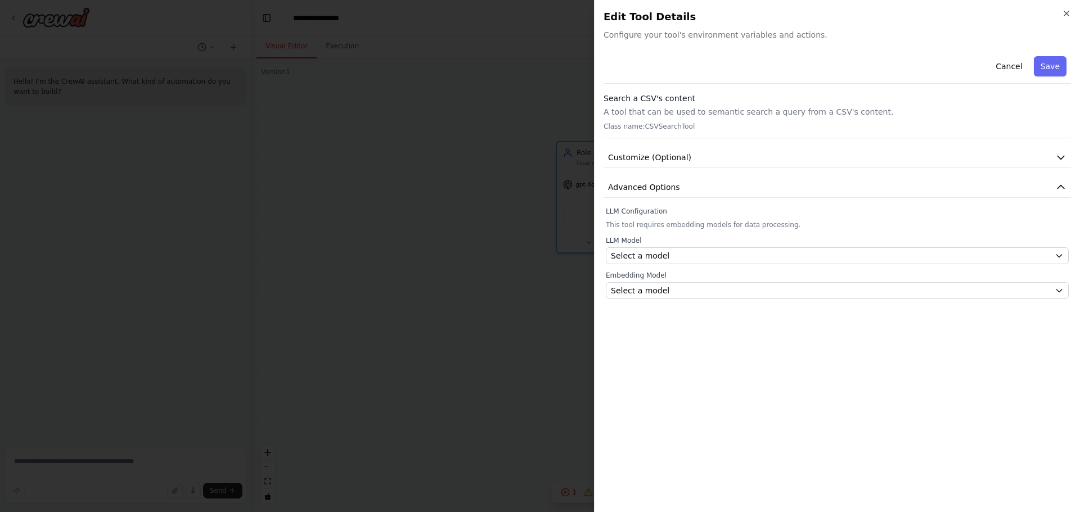
click at [1074, 13] on div "Close Edit Tool Details Configure your tool's environment variables and actions…" at bounding box center [837, 256] width 486 height 512
click at [1070, 14] on icon "button" at bounding box center [1066, 13] width 9 height 9
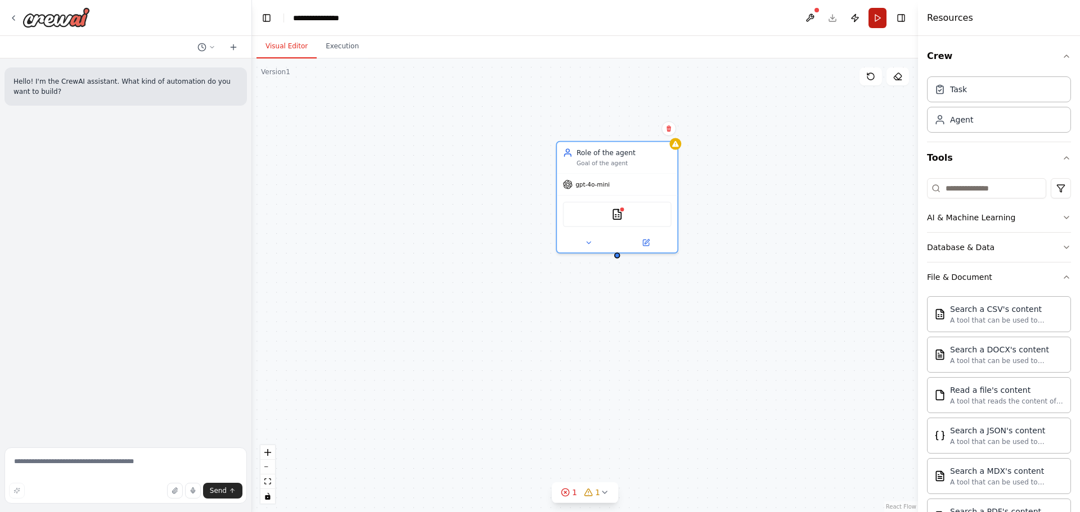
click at [880, 17] on button "Run" at bounding box center [878, 18] width 18 height 20
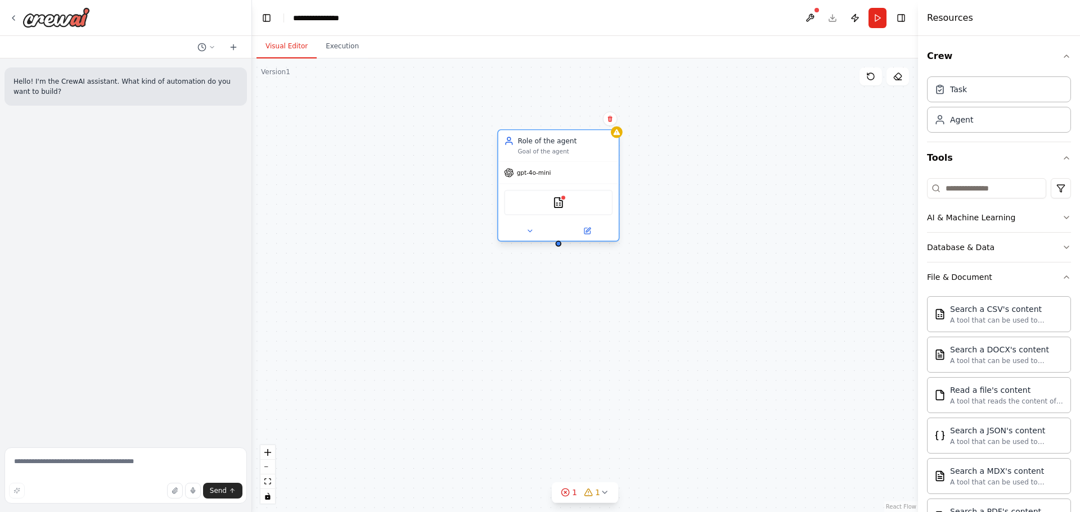
drag, startPoint x: 638, startPoint y: 164, endPoint x: 586, endPoint y: 161, distance: 52.4
click at [586, 161] on div "Role of the agent Goal of the agent gpt-4o-mini CSVSearchTool" at bounding box center [558, 185] width 123 height 113
drag, startPoint x: 597, startPoint y: 312, endPoint x: 556, endPoint y: 241, distance: 81.9
click at [556, 241] on div "Triggers No triggers configured Event Schedule Manage Role of the agent Goal of…" at bounding box center [679, 416] width 580 height 395
drag, startPoint x: 572, startPoint y: 331, endPoint x: 416, endPoint y: 301, distance: 158.2
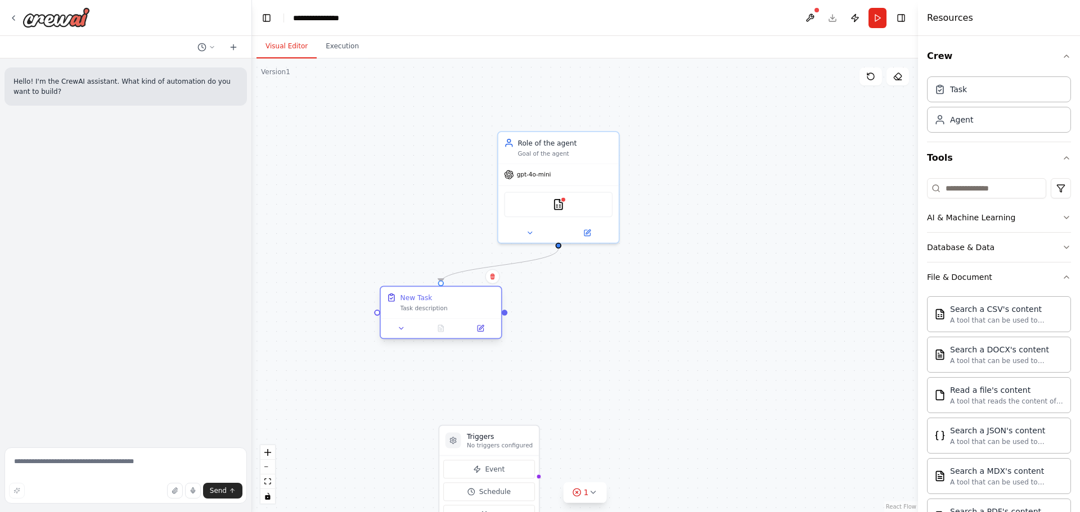
click at [416, 301] on div "New Task" at bounding box center [417, 298] width 32 height 10
click at [416, 312] on div "Task description" at bounding box center [448, 309] width 95 height 8
click at [437, 313] on div "New Task Task description" at bounding box center [441, 303] width 120 height 32
click at [399, 329] on icon at bounding box center [402, 329] width 8 height 8
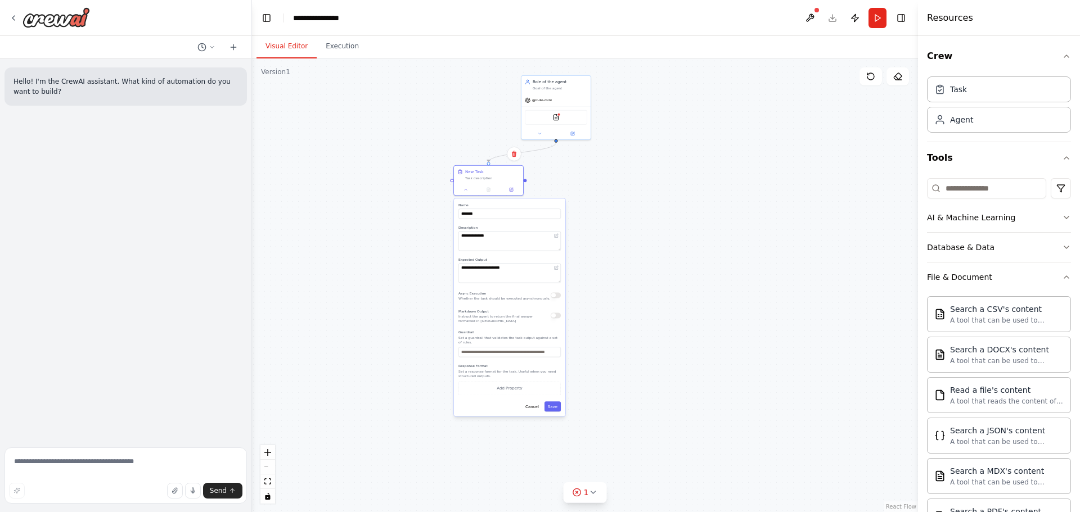
drag, startPoint x: 614, startPoint y: 441, endPoint x: 649, endPoint y: 258, distance: 186.8
click at [657, 251] on div ".deletable-edge-delete-btn { width: 20px; height: 20px; border: 0px solid #ffff…" at bounding box center [585, 286] width 666 height 454
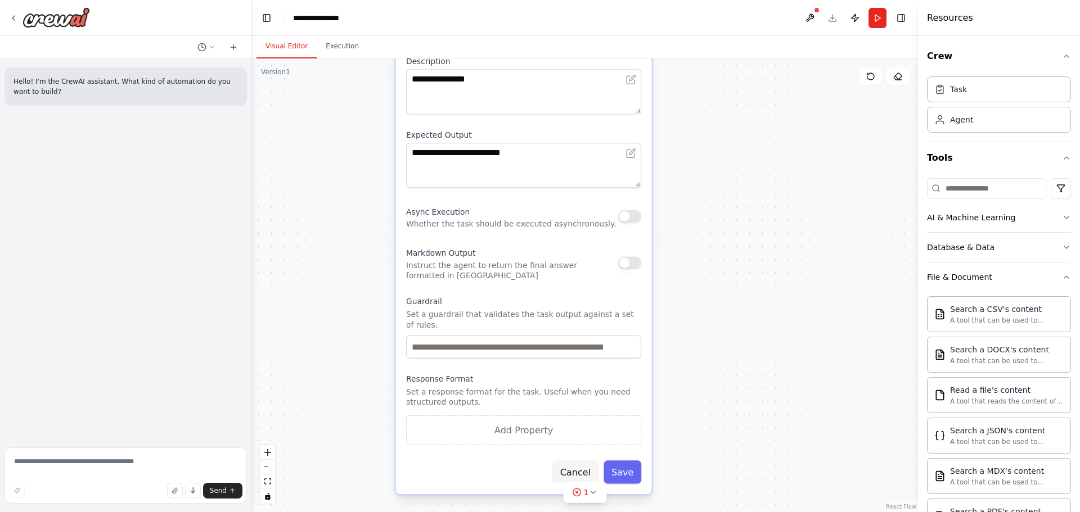
click at [576, 461] on button "Cancel" at bounding box center [575, 472] width 46 height 23
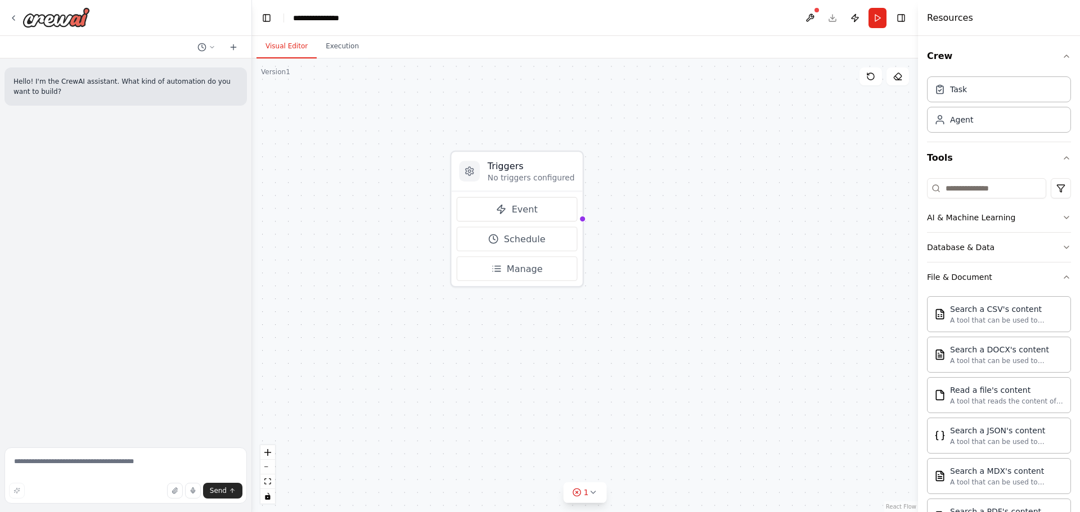
drag, startPoint x: 713, startPoint y: 195, endPoint x: 633, endPoint y: 350, distance: 174.6
click at [633, 350] on div ".deletable-edge-delete-btn { width: 20px; height: 20px; border: 0px solid #ffff…" at bounding box center [585, 286] width 666 height 454
